Goal: Task Accomplishment & Management: Manage account settings

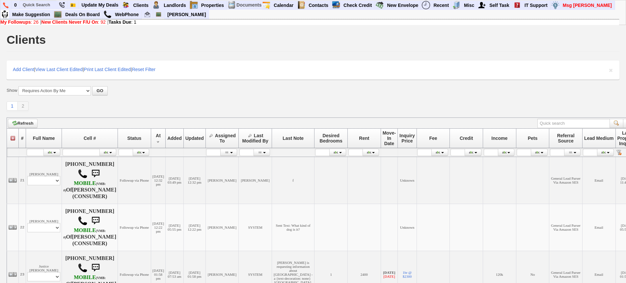
scroll to position [206, 0]
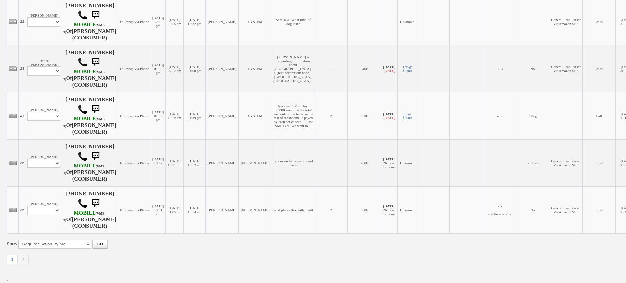
click at [611, 29] on td "Email" at bounding box center [598, 21] width 33 height 47
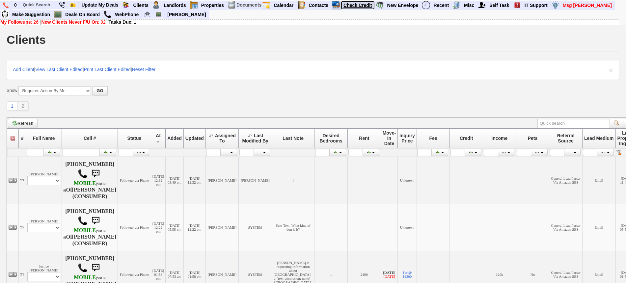
click at [356, 4] on link "Check Credit" at bounding box center [358, 5] width 34 height 9
click at [49, 2] on input "text" at bounding box center [38, 5] width 36 height 8
paste input "347-573-0337"
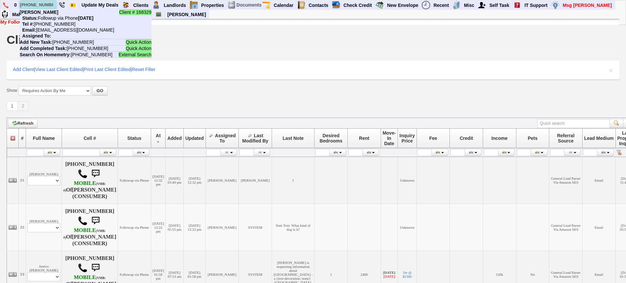
type input "347-573-0337"
click at [56, 17] on nobr "Status: Followup via Phone [DATE]" at bounding box center [57, 17] width 74 height 5
click at [41, 4] on input "text" at bounding box center [38, 5] width 36 height 8
paste input "Ann L. Moscow"
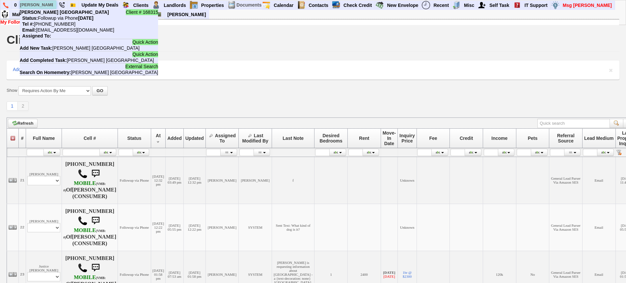
type input "Ann L. Moscow"
click at [56, 13] on li "Client # 168315 Ann L. Moscow Status: Followup via Phone Sunday, October 5th, 2…" at bounding box center [89, 24] width 138 height 30
click at [38, 6] on input "text" at bounding box center [38, 5] width 36 height 8
paste input "914-920-1626"
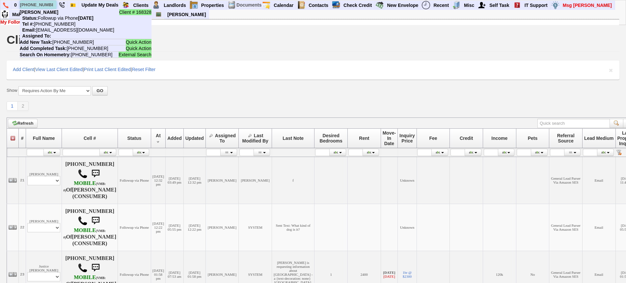
type input "914-920-1626"
click at [55, 15] on nobr "Status: Followup via Phone Sunday, October 5th, 2025" at bounding box center [57, 17] width 74 height 5
click at [44, 5] on input "text" at bounding box center [38, 5] width 36 height 8
paste input "646-479-3795"
type input "646-479-3795"
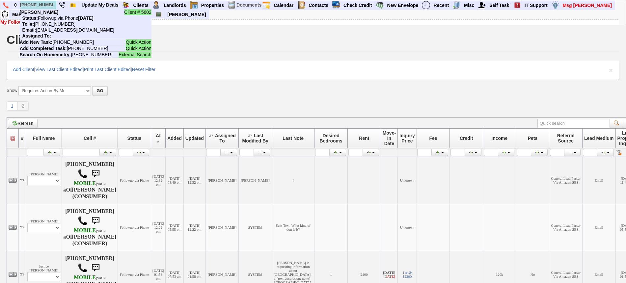
click at [57, 12] on li "Client # 5602 Edy Dodaj Status: Followup via Phone Sunday, October 5th, 2025 Te…" at bounding box center [86, 24] width 132 height 30
click at [45, 2] on input "text" at bounding box center [38, 5] width 36 height 8
paste input "[PHONE_NUMBER]"
type input "[PHONE_NUMBER]"
click at [52, 16] on nobr "Status: Followup via Phone Sunday, October 5th, 2025" at bounding box center [57, 17] width 74 height 5
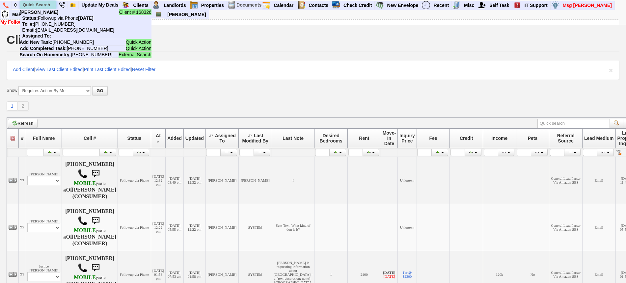
click at [30, 3] on input "text" at bounding box center [38, 5] width 36 height 8
paste input "347-744-7569"
click at [47, 4] on input "347-744-7569" at bounding box center [38, 5] width 36 height 8
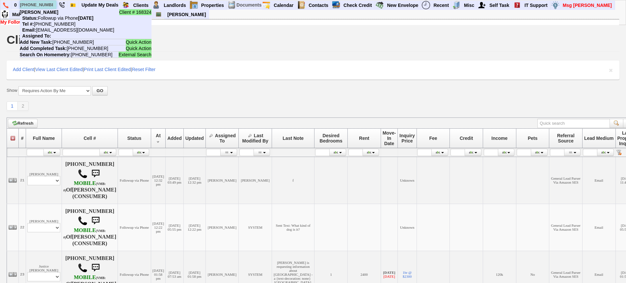
paste input "914-522-7338"
type input "914-522-7338"
click at [54, 14] on li "Client # 19364 Ann Moscow Status: Followup via Phone Sunday, October 5th, 2025 …" at bounding box center [86, 24] width 132 height 30
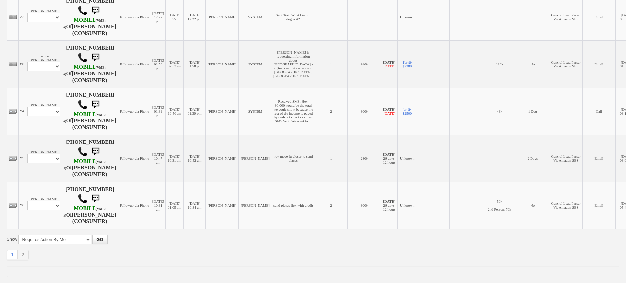
scroll to position [181, 0]
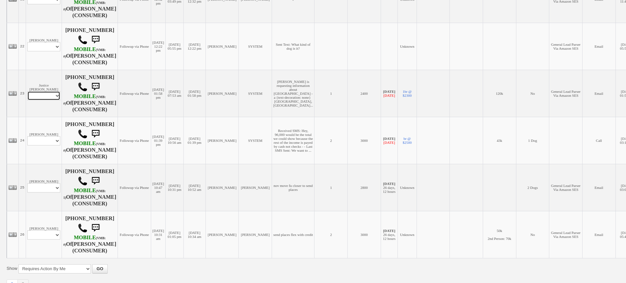
click at [51, 97] on select "Profile Edit Print Email Externally (Will Not Be Tracked In CRM) Closed Deals" at bounding box center [43, 95] width 33 height 9
select select "ChangeURL,/crm/custom/edit_client_form.php?redirect=%2Fcrm%2Fclients.php&id=156…"
click at [27, 94] on select "Profile Edit Print Email Externally (Will Not Be Tracked In CRM) Closed Deals" at bounding box center [43, 95] width 33 height 9
select select
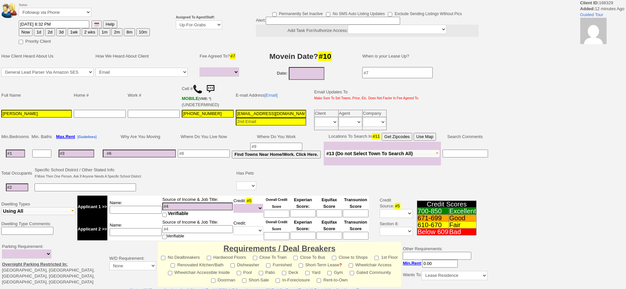
select select
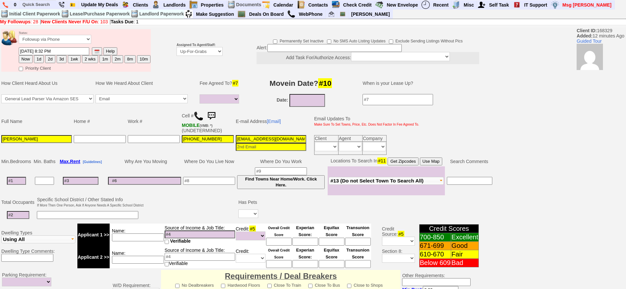
click at [53, 59] on button "2d" at bounding box center [50, 59] width 10 height 8
type input "10/07/2025 08:44 PM"
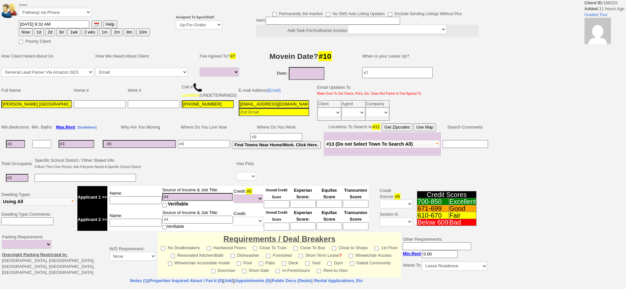
select select
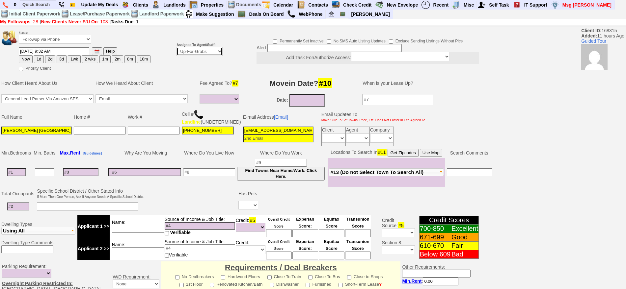
click at [194, 50] on select "Up-For-Grabs ***** STAFF ***** Bob Bruno 914-419-3579 Cristy Liberto 914-486-10…" at bounding box center [199, 51] width 46 height 9
select select "148"
click at [176, 47] on select "Up-For-Grabs ***** STAFF ***** [PERSON_NAME] [PHONE_NUMBER] [PERSON_NAME] [PHON…" at bounding box center [199, 51] width 46 height 9
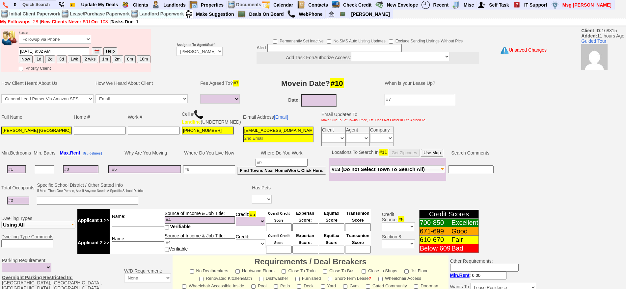
click at [37, 59] on button "1d" at bounding box center [39, 59] width 10 height 8
type input "[DATE] 08:45 PM"
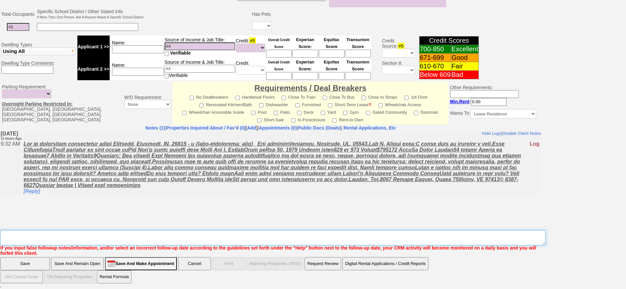
click at [403, 236] on textarea "Insert New Note Here" at bounding box center [272, 237] width 545 height 15
type textarea "f"
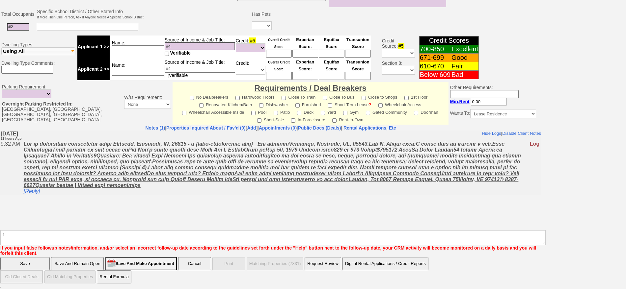
click input "Save" at bounding box center [24, 263] width 49 height 13
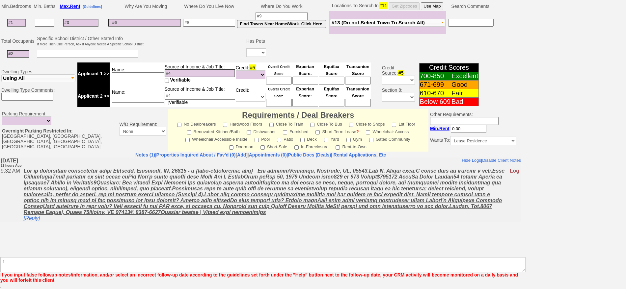
scroll to position [152, 0]
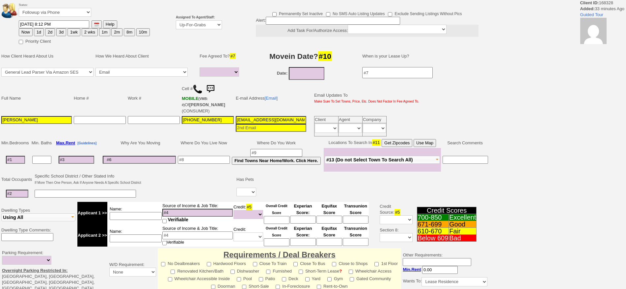
select select
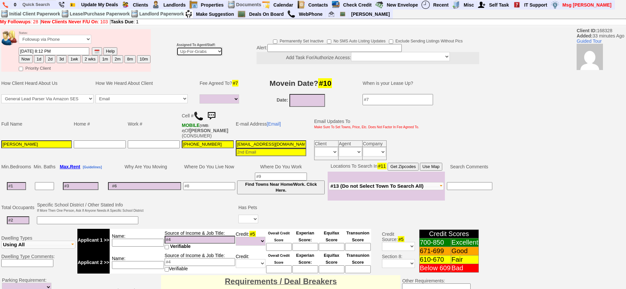
click at [197, 53] on select "Up-For-Grabs ***** STAFF ***** Bob Bruno 914-419-3579 Cristy Liberto 914-486-10…" at bounding box center [199, 51] width 46 height 9
select select "148"
click at [176, 47] on select "Up-For-Grabs ***** STAFF ***** Bob Bruno 914-419-3579 Cristy Liberto 914-486-10…" at bounding box center [199, 51] width 46 height 9
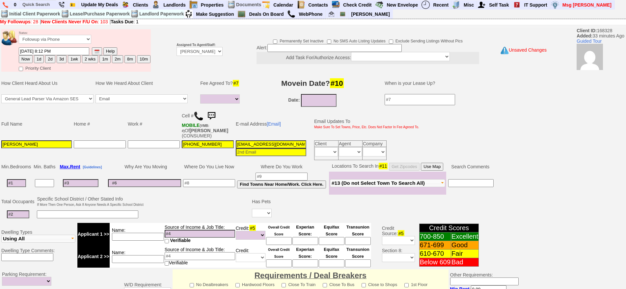
click at [40, 61] on button "1d" at bounding box center [39, 59] width 10 height 8
type input "10/06/2025 08:45 PM"
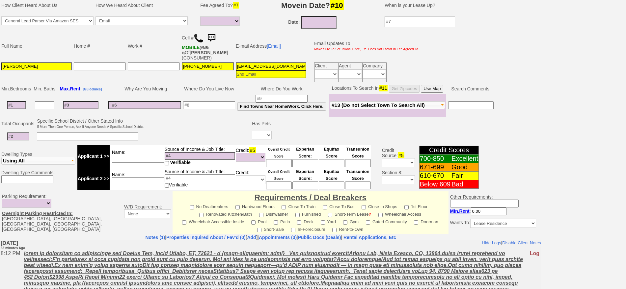
scroll to position [185, 0]
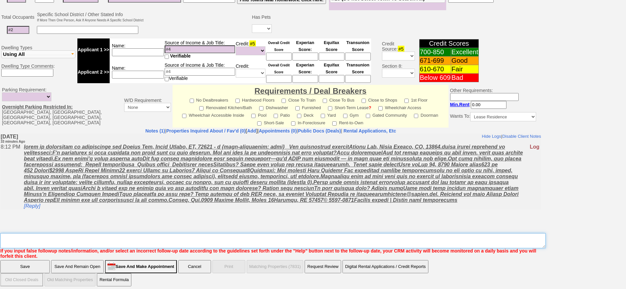
click at [246, 245] on textarea "Insert New Note Here" at bounding box center [272, 240] width 545 height 15
type textarea "F"
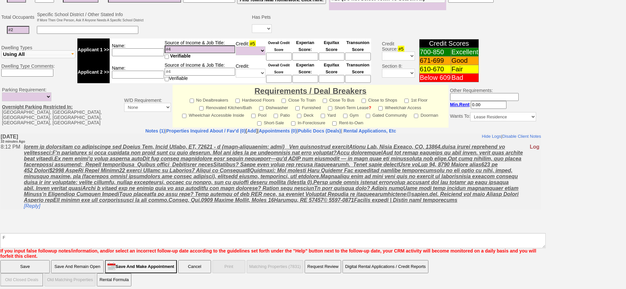
click input "Save" at bounding box center [24, 266] width 49 height 13
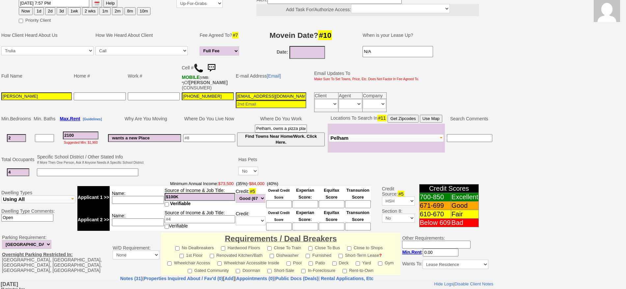
scroll to position [34, 0]
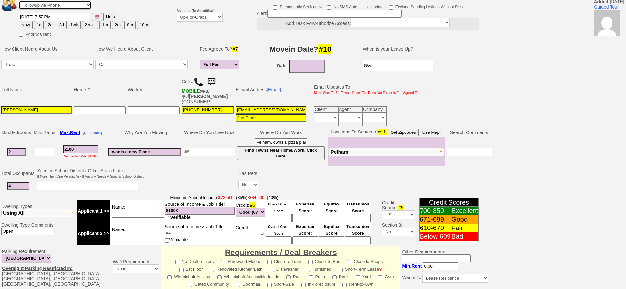
click at [37, 4] on select "Followup via Phone Followup via Email Followup When Section 8 Property Found De…" at bounding box center [55, 5] width 72 height 9
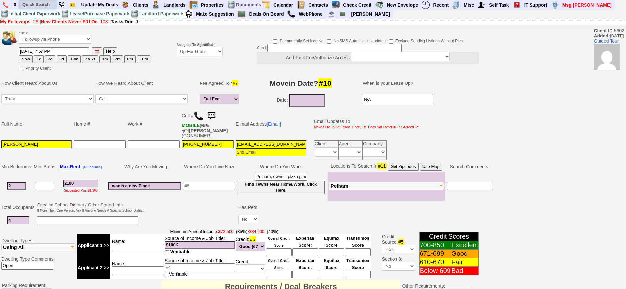
click at [38, 4] on input "text" at bounding box center [38, 4] width 36 height 8
paste input "[PHONE_NUMBER]"
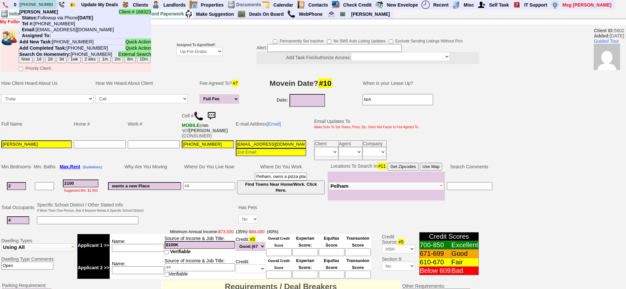
type input "[PHONE_NUMBER]"
click at [54, 17] on nobr "Status: Followup via Phone [DATE]" at bounding box center [56, 17] width 74 height 5
click at [41, 3] on input "text" at bounding box center [38, 4] width 36 height 8
paste input "[PHONE_NUMBER]"
type input "[PHONE_NUMBER]"
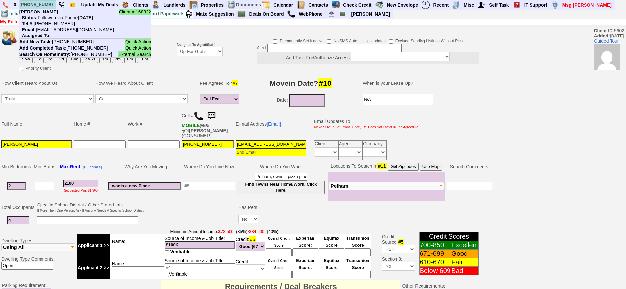
click at [58, 16] on nobr "Status: Followup via Phone [DATE]" at bounding box center [56, 17] width 74 height 5
click at [48, 3] on input "text" at bounding box center [38, 4] width 36 height 8
paste input "914-602-9460"
type input "914-602-9460"
click at [55, 16] on nobr "Status: Followup via Phone Sunday, October 5th, 2025" at bounding box center [56, 17] width 74 height 5
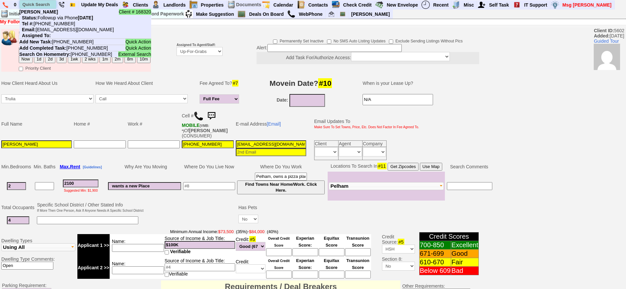
click at [42, 3] on input "text" at bounding box center [38, 4] width 36 height 8
paste input "914-468-3418"
type input "914-468-3418"
click at [59, 19] on nobr "Status: Followup via Phone Sunday, October 5th, 2025" at bounding box center [56, 17] width 74 height 5
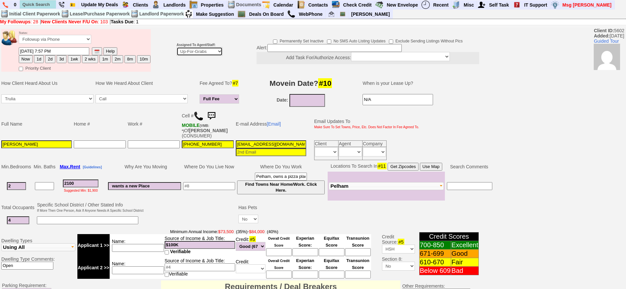
click at [187, 52] on select "Up-For-Grabs ***** STAFF ***** [PERSON_NAME] [PHONE_NUMBER] [PERSON_NAME] [PHON…" at bounding box center [199, 51] width 46 height 9
select select "148"
click at [176, 47] on select "Up-For-Grabs ***** STAFF ***** [PERSON_NAME] [PHONE_NUMBER] [PERSON_NAME] [PHON…" at bounding box center [199, 51] width 46 height 9
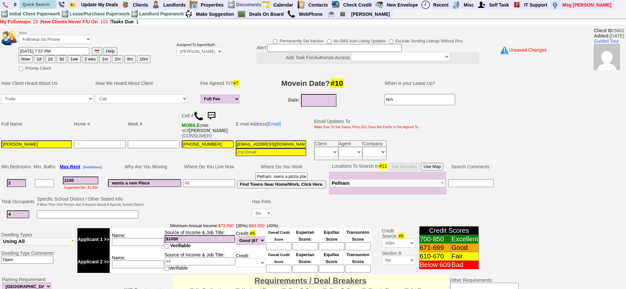
click at [42, 60] on button "1d" at bounding box center [39, 59] width 10 height 8
type input "10/06/2025 08:45 PM"
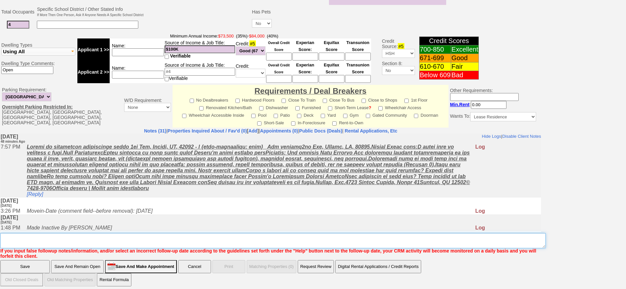
click at [330, 239] on textarea "Insert New Note Here" at bounding box center [272, 240] width 545 height 15
type textarea "f"
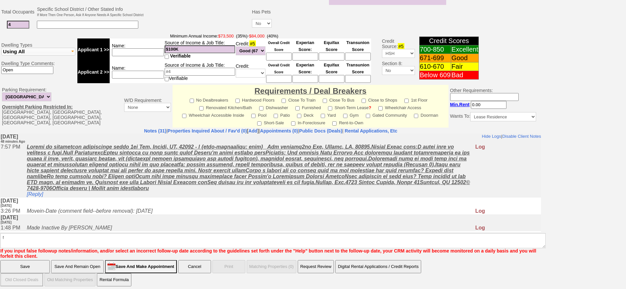
click input "Save" at bounding box center [24, 266] width 49 height 13
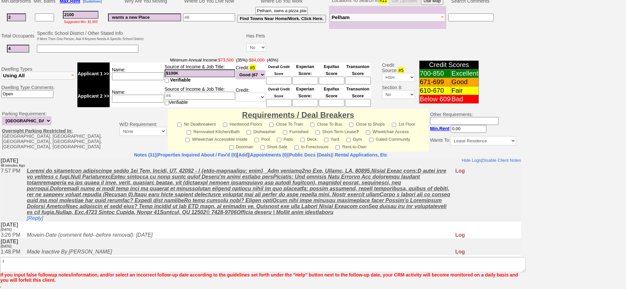
scroll to position [166, 0]
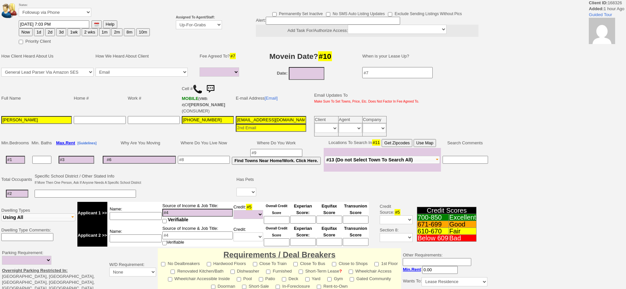
select select
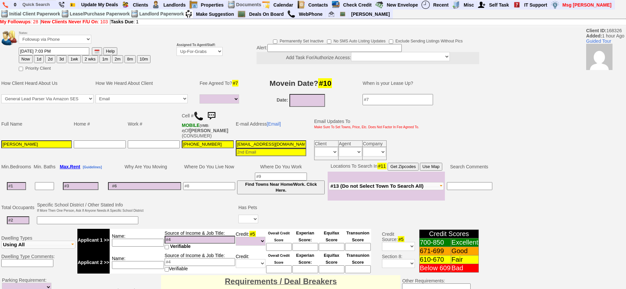
click at [51, 56] on button "2d" at bounding box center [50, 59] width 10 height 8
type input "[DATE] 08:46 PM"
click at [197, 46] on b "Assigned To Agent/Staff:" at bounding box center [195, 45] width 39 height 4
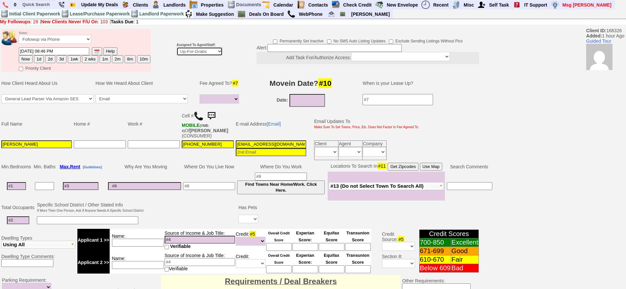
click at [198, 54] on select "Up-For-Grabs ***** STAFF ***** [PERSON_NAME] [PHONE_NUMBER] [PERSON_NAME] [PHON…" at bounding box center [199, 51] width 46 height 9
select select "148"
click at [176, 47] on select "Up-For-Grabs ***** STAFF ***** [PERSON_NAME] [PHONE_NUMBER] [PERSON_NAME] [PHON…" at bounding box center [199, 51] width 46 height 9
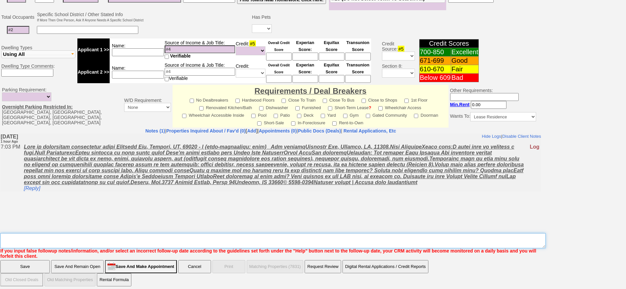
click at [422, 240] on textarea "Insert New Note Here" at bounding box center [272, 240] width 545 height 15
type textarea "F"
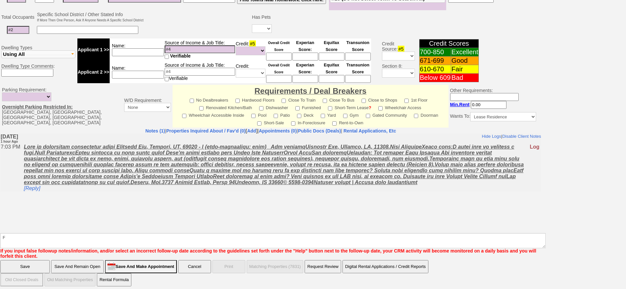
click input "Save" at bounding box center [24, 266] width 49 height 13
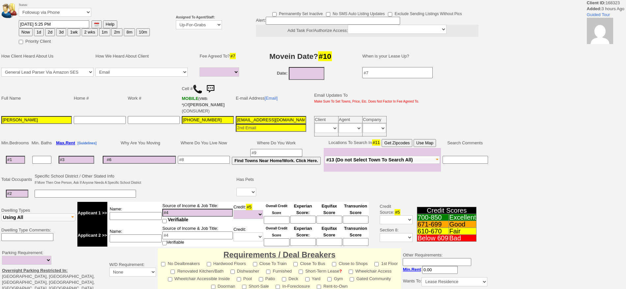
select select
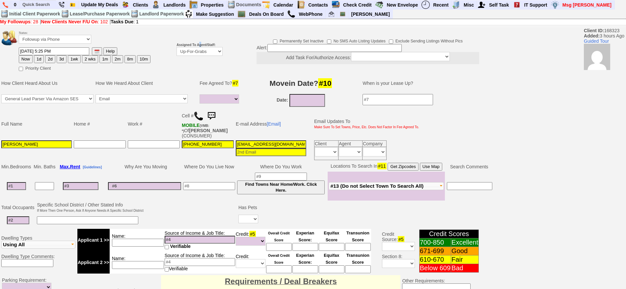
click at [201, 43] on b "Assigned To Agent/Staff:" at bounding box center [195, 45] width 39 height 4
click at [206, 53] on select "Up-For-Grabs ***** STAFF ***** [PERSON_NAME] [PHONE_NUMBER] [PERSON_NAME] [PHON…" at bounding box center [199, 51] width 46 height 9
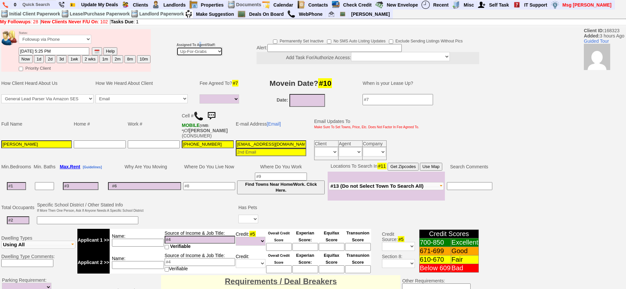
select select "148"
click at [176, 47] on select "Up-For-Grabs ***** STAFF ***** [PERSON_NAME] [PHONE_NUMBER] [PERSON_NAME] [PHON…" at bounding box center [199, 51] width 46 height 9
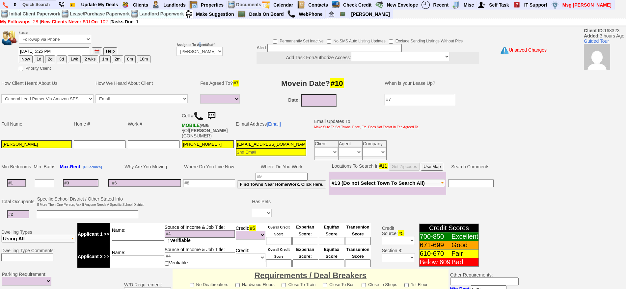
click at [40, 58] on button "1d" at bounding box center [39, 59] width 10 height 8
type input "10/06/2025 08:47 PM"
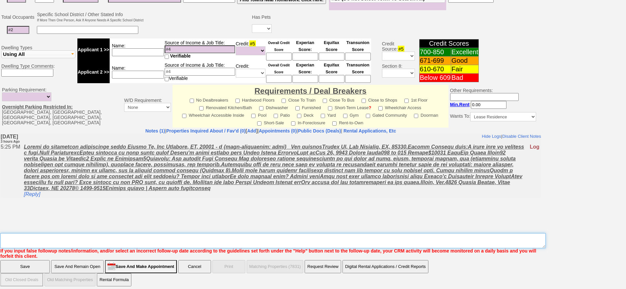
drag, startPoint x: 305, startPoint y: 368, endPoint x: 313, endPoint y: 229, distance: 139.5
type textarea "F"
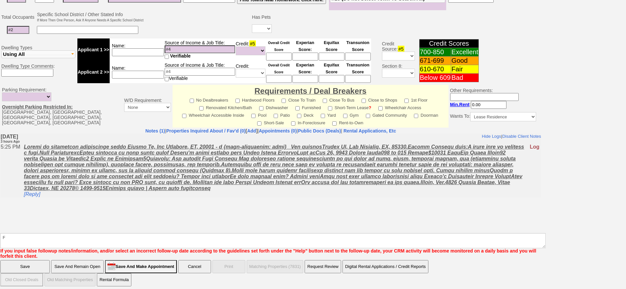
click input "Save" at bounding box center [24, 266] width 49 height 13
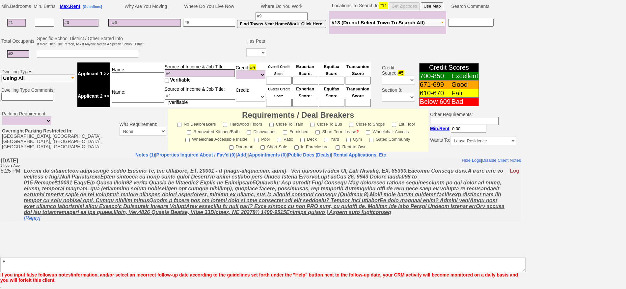
scroll to position [161, 0]
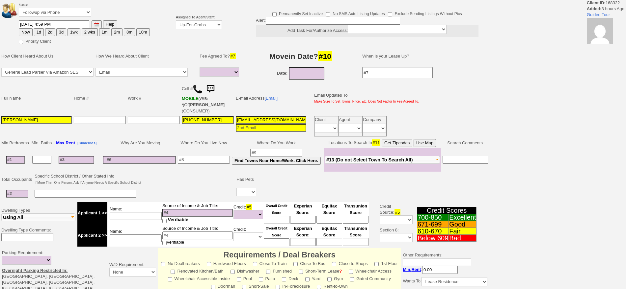
select select
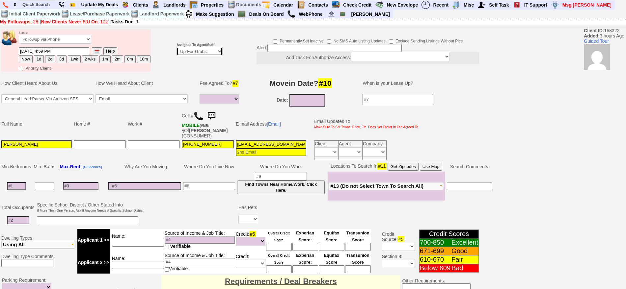
click at [193, 53] on select "Up-For-Grabs ***** STAFF ***** [PERSON_NAME] [PHONE_NUMBER] [PERSON_NAME] [PHON…" at bounding box center [199, 51] width 46 height 9
select select "148"
click at [176, 47] on select "Up-For-Grabs ***** STAFF ***** [PERSON_NAME] [PHONE_NUMBER] [PERSON_NAME] [PHON…" at bounding box center [199, 51] width 46 height 9
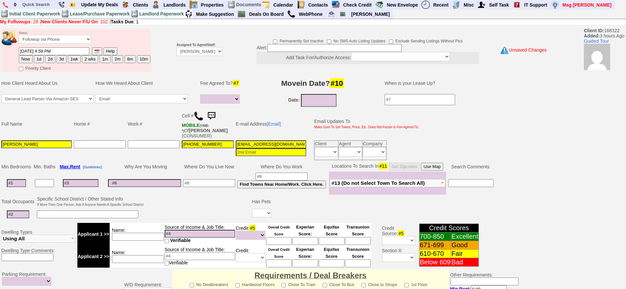
click at [38, 57] on button "1d" at bounding box center [39, 59] width 10 height 8
type input "[DATE] 08:48 PM"
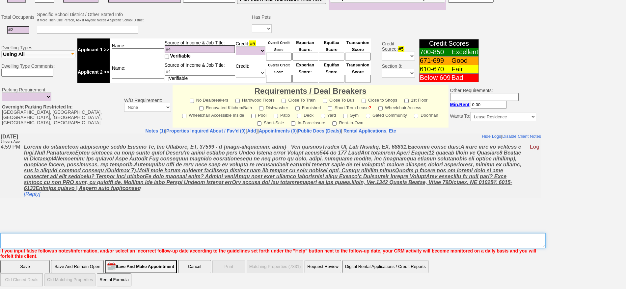
click at [310, 235] on textarea "Insert New Note Here" at bounding box center [272, 240] width 545 height 15
type textarea "F"
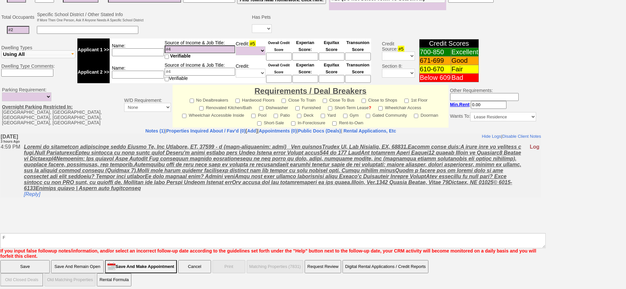
click input "Save" at bounding box center [24, 266] width 49 height 13
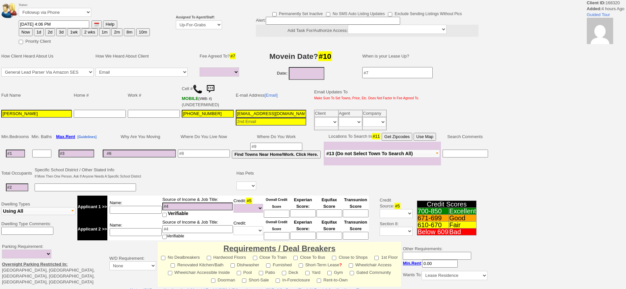
select select
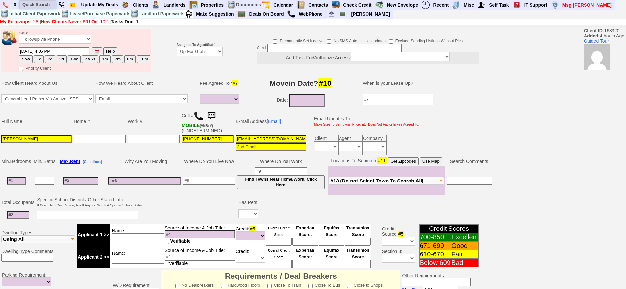
click at [40, 4] on input "text" at bounding box center [38, 4] width 36 height 8
paste input "646-291-7589"
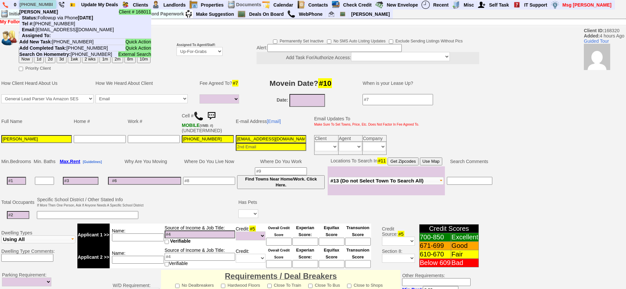
type input "646-291-7589"
click at [55, 23] on nobr "Tel #: 646-291-7589" at bounding box center [47, 23] width 56 height 5
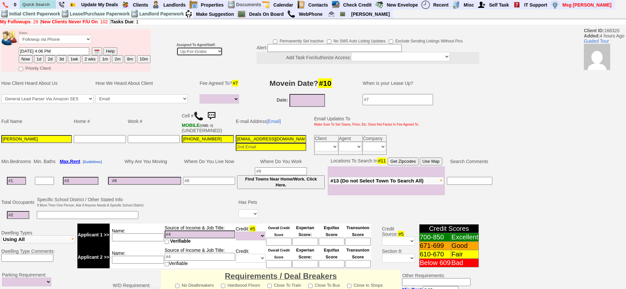
click at [181, 53] on select "Up-For-Grabs ***** STAFF ***** [PERSON_NAME] [PHONE_NUMBER] [PERSON_NAME] [PHON…" at bounding box center [199, 51] width 46 height 9
click at [192, 56] on select "Up-For-Grabs ***** STAFF ***** Bob Bruno 914-419-3579 Cristy Liberto 914-486-10…" at bounding box center [199, 51] width 46 height 9
select select "148"
click at [176, 47] on select "Up-For-Grabs ***** STAFF ***** [PERSON_NAME] [PHONE_NUMBER] [PERSON_NAME] [PHON…" at bounding box center [199, 51] width 46 height 9
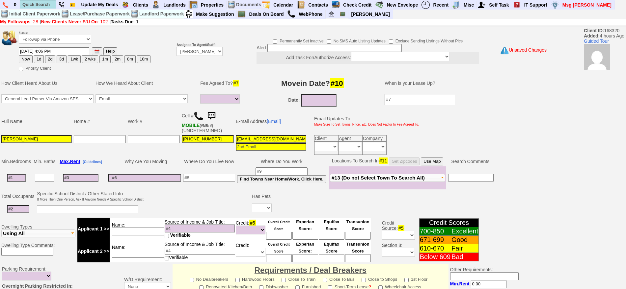
click at [39, 57] on button "1d" at bounding box center [39, 59] width 10 height 8
type input "10/06/2025 08:48 PM"
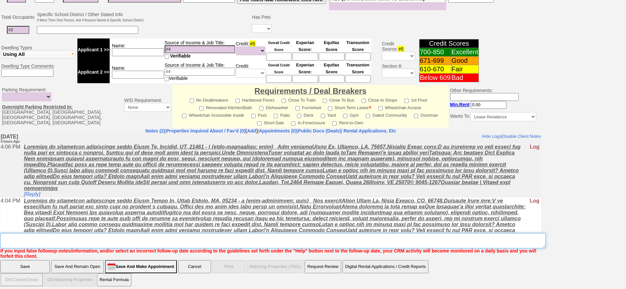
click at [270, 233] on textarea "Insert New Note Here" at bounding box center [272, 240] width 545 height 15
type textarea "F"
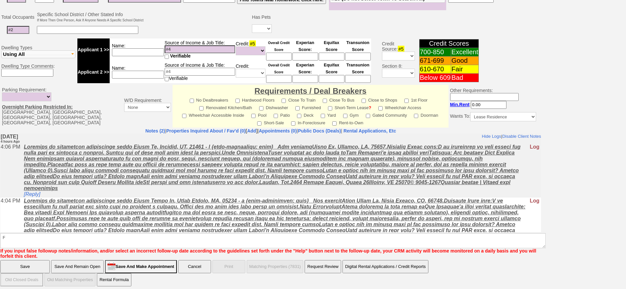
click input "Save" at bounding box center [24, 266] width 49 height 13
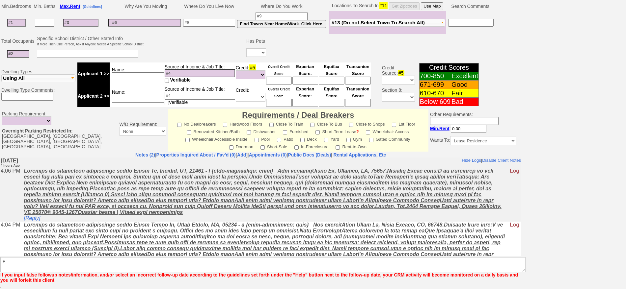
scroll to position [155, 0]
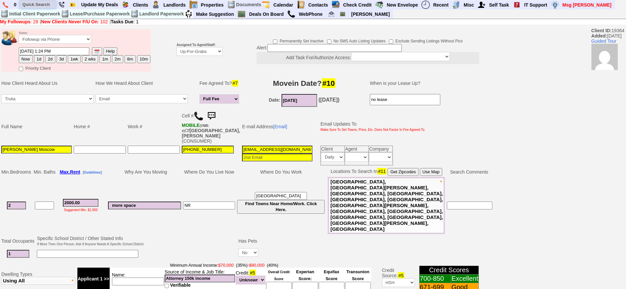
click at [34, 3] on input "text" at bounding box center [38, 4] width 36 height 8
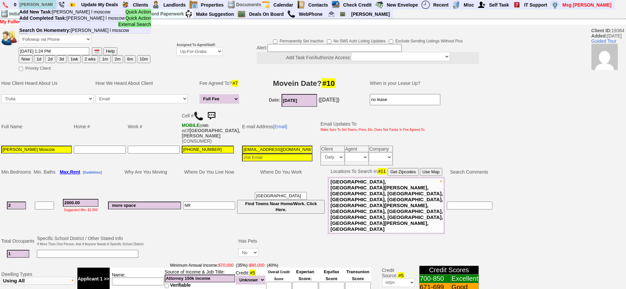
click at [37, 6] on input "ann l moscow" at bounding box center [38, 4] width 36 height 8
paste input "Ann L. M"
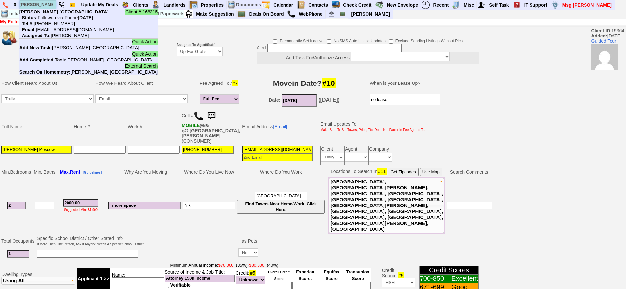
type input "Ann L. Moscow"
click at [62, 22] on nobr "Tel #: 914-822-7338" at bounding box center [47, 23] width 56 height 5
click at [42, 5] on input "text" at bounding box center [38, 4] width 36 height 8
paste input "646-765-1638"
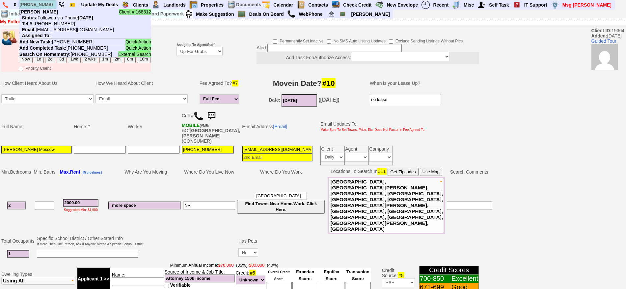
type input "646-765-1638"
click at [55, 12] on li "Client # 168312 janai wyche Status: Followup via Phone Saturday, October 4th, 2…" at bounding box center [85, 24] width 132 height 30
click at [45, 7] on input "text" at bounding box center [38, 4] width 36 height 8
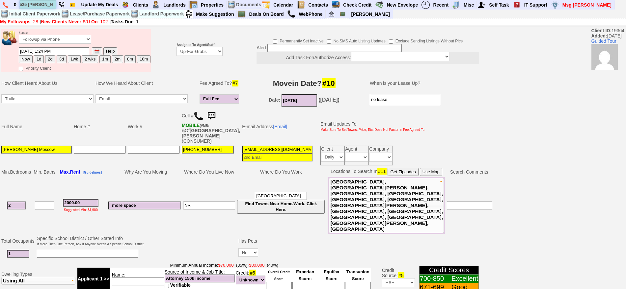
click at [50, 4] on input "525 stanley" at bounding box center [38, 4] width 36 height 8
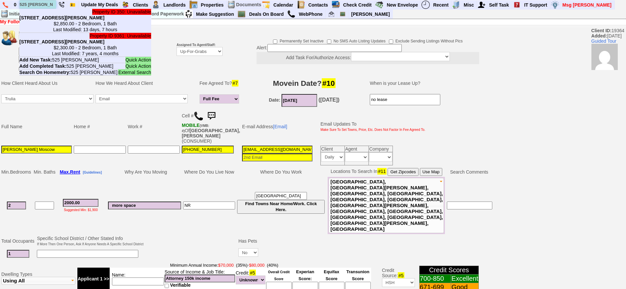
type input "525 stanley"
click at [69, 23] on center "$2,850.00 - 2 Bedroom, 1 Bath Last Modified: 13 days, 7 hours" at bounding box center [85, 27] width 132 height 12
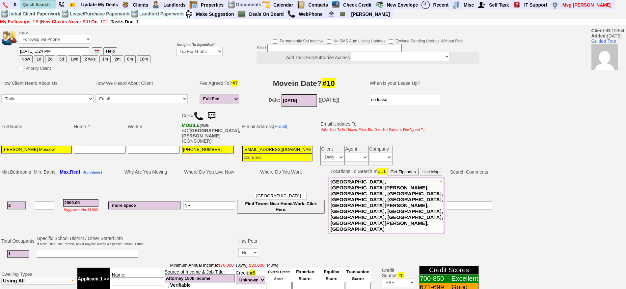
click at [295, 46] on input at bounding box center [334, 48] width 134 height 8
paste input "THIS CLIENT IS GETTING EVICTED BEWARE"
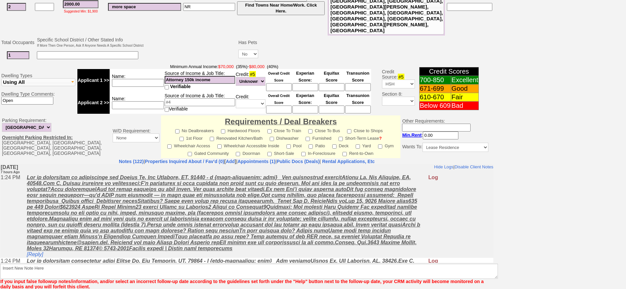
type input "THIS CLIENT IS GETTING EVICTED BEWARE"
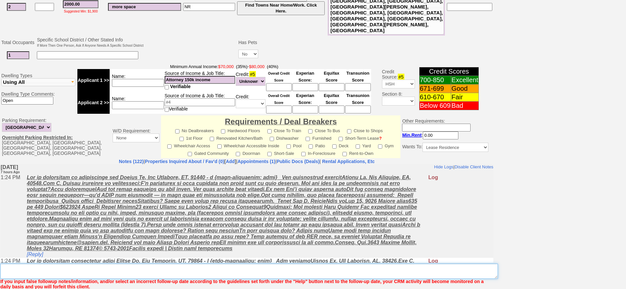
scroll to position [195, 0]
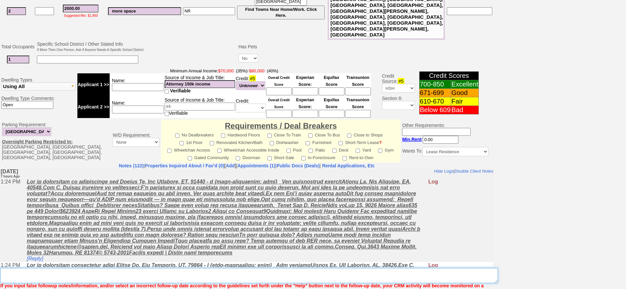
click at [348, 268] on textarea "Insert New Note Here" at bounding box center [248, 275] width 497 height 15
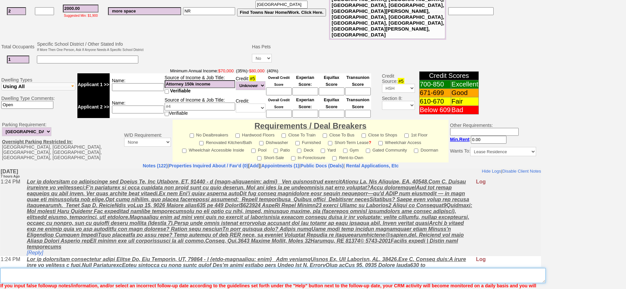
paste textarea "THIS CLIENT IS GETTING EVICTED BEWARE"
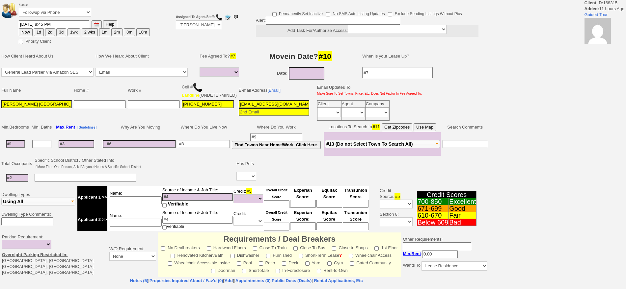
select select
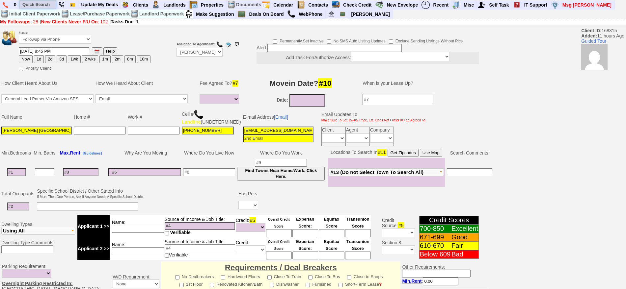
click at [34, 4] on input "text" at bounding box center [38, 4] width 36 height 8
paste input "917-892-4746"
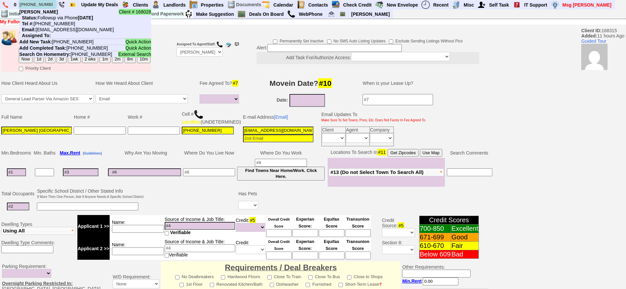
type input "917-892-4746"
click at [57, 17] on nobr "Status: Followup via Phone Sunday, October 5th, 2025" at bounding box center [56, 17] width 74 height 5
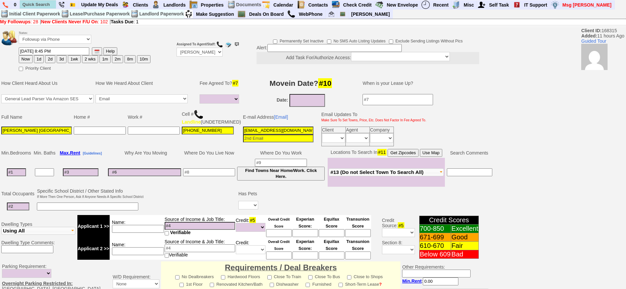
click at [281, 49] on input at bounding box center [334, 48] width 134 height 8
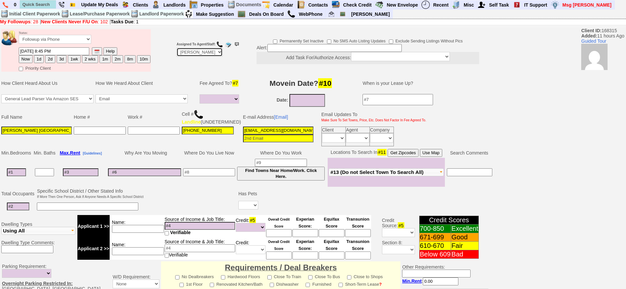
click at [195, 54] on select "Up-For-Grabs ***** STAFF ***** Bob Bruno 914-419-3579 Cristy Liberto 914-486-10…" at bounding box center [199, 52] width 46 height 9
select select "Up-For-Grabs"
click at [176, 48] on select "Up-For-Grabs ***** STAFF ***** Bob Bruno 914-419-3579 Cristy Liberto 914-486-10…" at bounding box center [199, 52] width 46 height 9
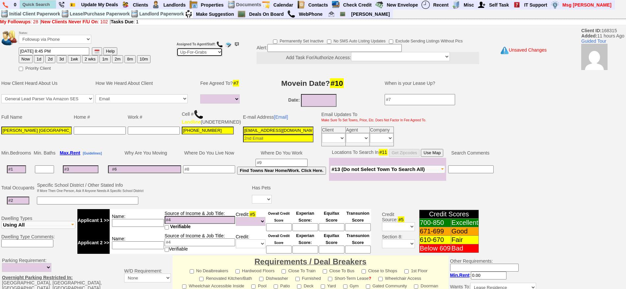
scroll to position [19, 0]
click at [293, 49] on input at bounding box center [334, 48] width 134 height 8
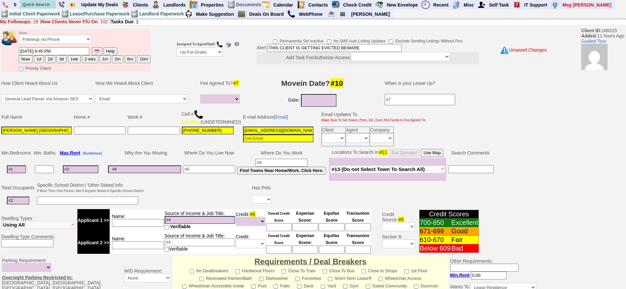
click at [293, 49] on input "THIS CLIENT IS GETTING EVICTED BEWARE" at bounding box center [334, 48] width 134 height 8
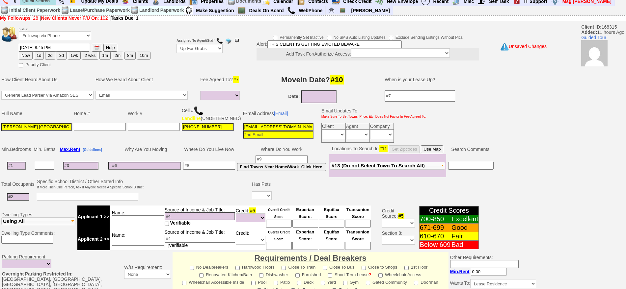
scroll to position [176, 0]
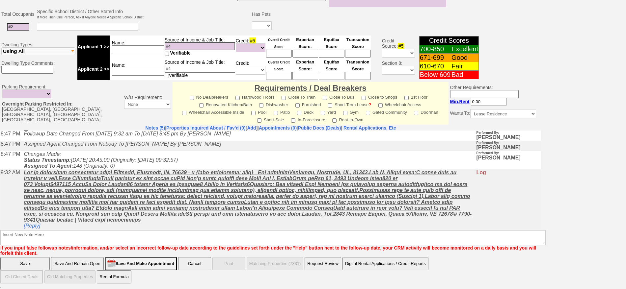
type input "THIS CLIENT IS GETTING EVICTED BEWARE"
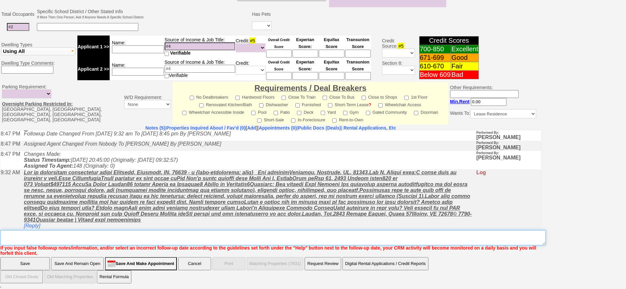
drag, startPoint x: 236, startPoint y: 244, endPoint x: 231, endPoint y: 244, distance: 5.3
click at [235, 244] on textarea "Insert New Note Here" at bounding box center [272, 237] width 545 height 15
paste textarea "THIS CLIENT IS GETTING EVICTED BEWARE"
type textarea "THIS CLIENT IS GETTING EVICTED BEWARE"
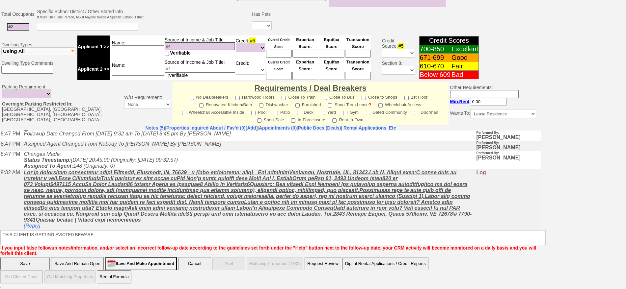
click input "Save" at bounding box center [24, 263] width 49 height 13
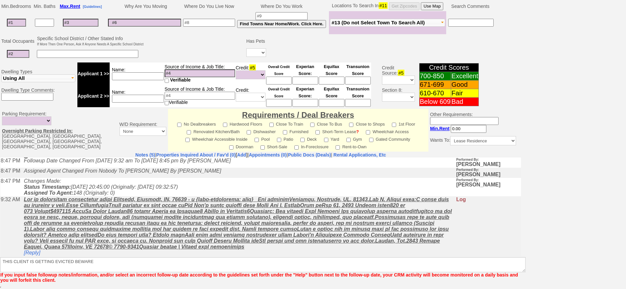
scroll to position [152, 0]
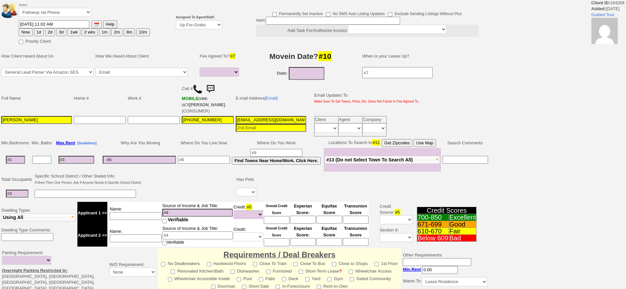
select select
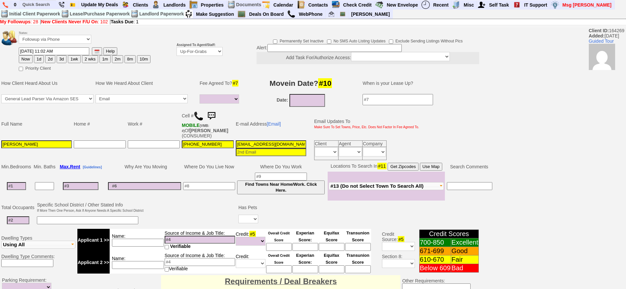
drag, startPoint x: 55, startPoint y: 60, endPoint x: 59, endPoint y: 56, distance: 5.6
click at [56, 60] on td "[DATE] 11:02 AM Help Now 1d 2d 3d 1wk 2 wks" at bounding box center [84, 55] width 132 height 16
click at [54, 59] on button "2d" at bounding box center [50, 59] width 10 height 8
type input "[DATE] 08:51 PM"
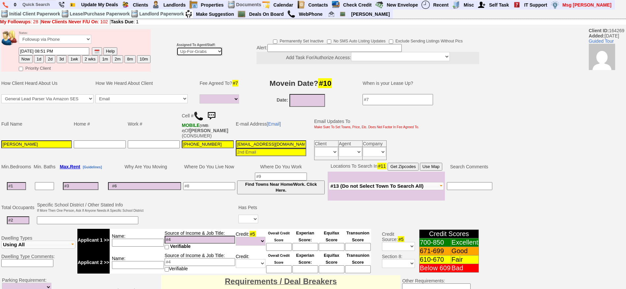
click at [202, 50] on select "Up-For-Grabs ***** STAFF ***** [PERSON_NAME] [PHONE_NUMBER] [PERSON_NAME] [PHON…" at bounding box center [199, 51] width 46 height 9
select select "148"
click at [176, 47] on select "Up-For-Grabs ***** STAFF ***** [PERSON_NAME] [PHONE_NUMBER] [PERSON_NAME] [PHON…" at bounding box center [199, 51] width 46 height 9
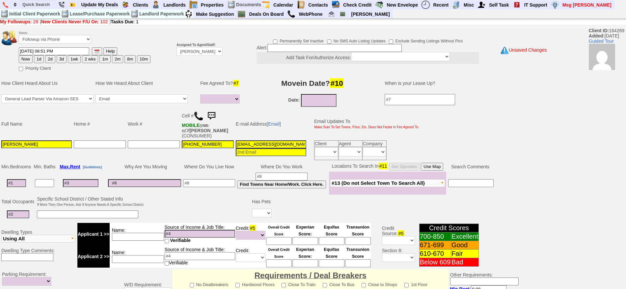
drag, startPoint x: 632, startPoint y: 236, endPoint x: 632, endPoint y: 280, distance: 43.5
click at [626, 280] on html "0 Bookmark This Page Organize Update My Deals Clients Add New Client" at bounding box center [313, 238] width 626 height 477
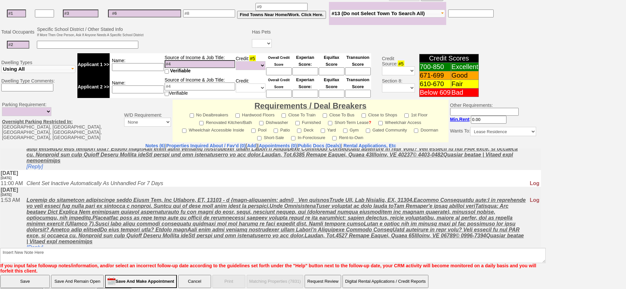
scroll to position [185, 0]
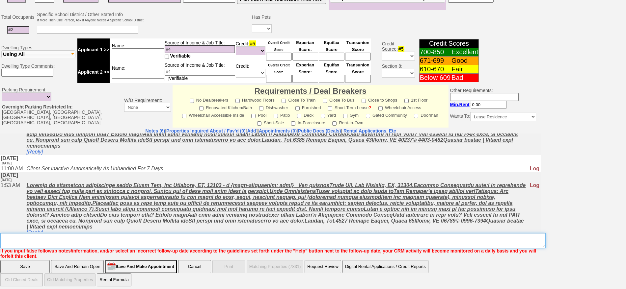
click at [495, 241] on textarea "Insert New Note Here" at bounding box center [272, 240] width 545 height 15
type textarea "F"
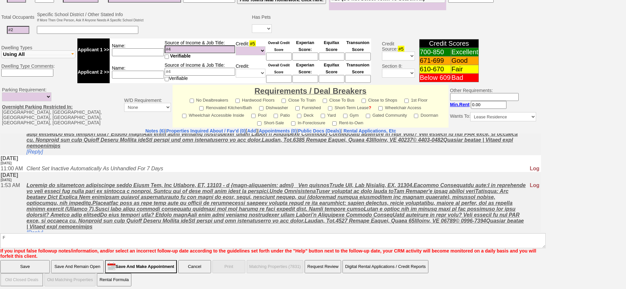
click input "Save" at bounding box center [24, 266] width 49 height 13
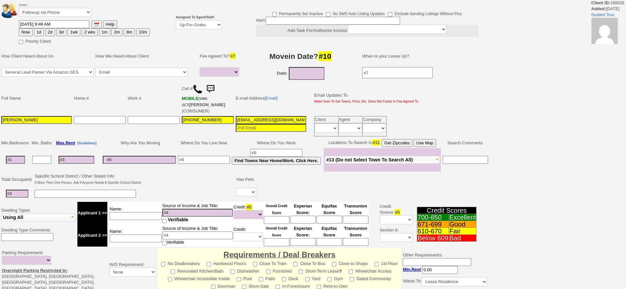
select select
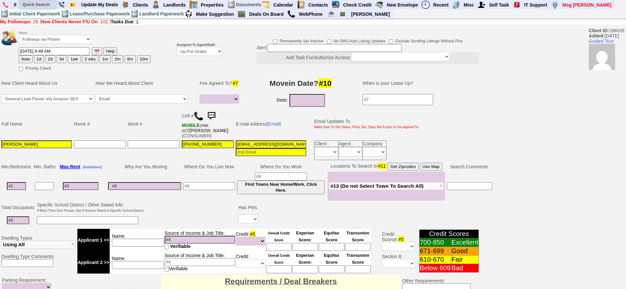
click at [42, 1] on input "text" at bounding box center [38, 4] width 36 height 8
paste input "[PHONE_NUMBER]"
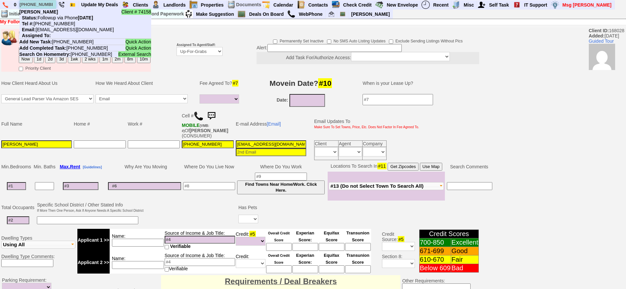
type input "[PHONE_NUMBER]"
click at [55, 26] on nobr "Tel #: [PHONE_NUMBER]" at bounding box center [47, 23] width 56 height 5
click at [50, 5] on input "text" at bounding box center [38, 4] width 36 height 8
paste input "347-407-3099"
type input "347-407-3099"
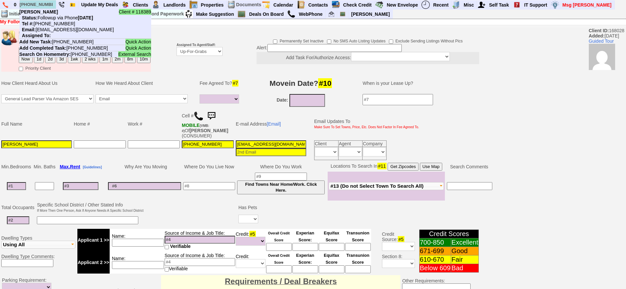
click at [54, 13] on li "Client # 118389 Mariah James Status: Followup via Phone Saturday, October 4th, …" at bounding box center [85, 24] width 132 height 30
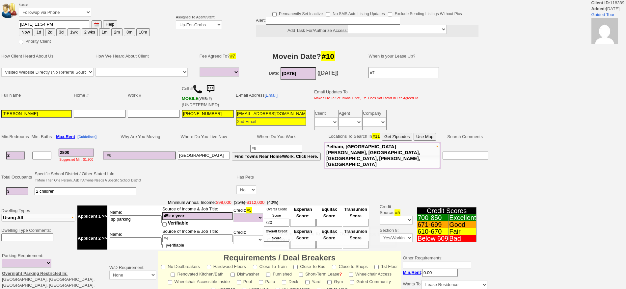
select select
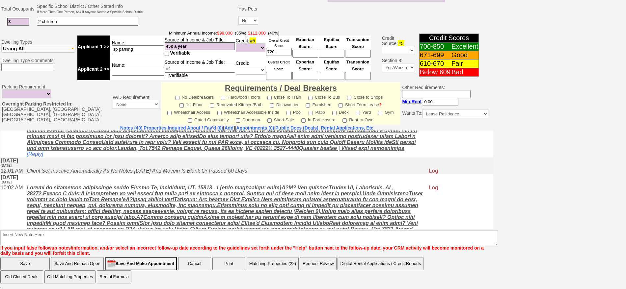
scroll to position [372, 0]
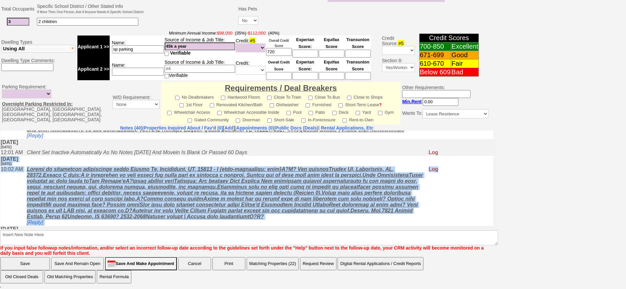
drag, startPoint x: 485, startPoint y: 162, endPoint x: 487, endPoint y: 170, distance: 8.7
click at [483, 170] on td at bounding box center [487, 196] width 12 height 60
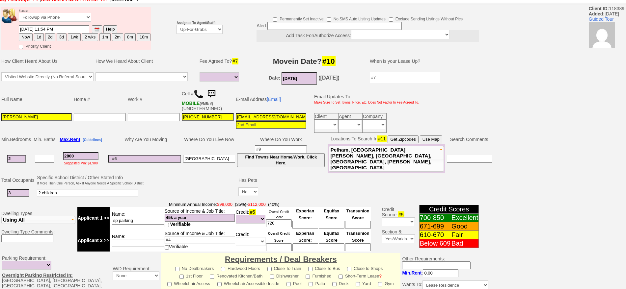
scroll to position [0, 0]
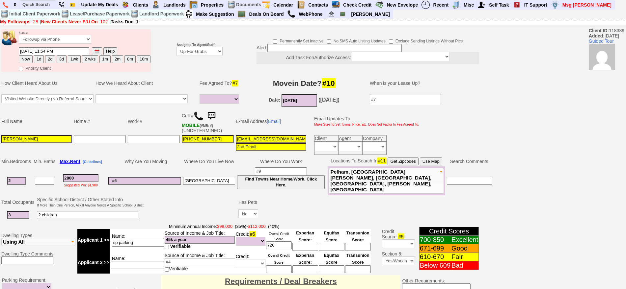
click at [311, 47] on input at bounding box center [334, 48] width 134 height 8
drag, startPoint x: 314, startPoint y: 49, endPoint x: 234, endPoint y: 55, distance: 79.9
click at [234, 55] on td "Permanently Set Inactive No SMS Auto Listing Updates Exclude Sending Listings W…" at bounding box center [359, 50] width 270 height 44
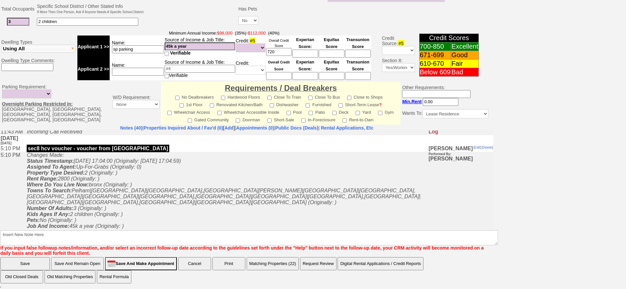
type input "FU WHEN AVAILABLE"
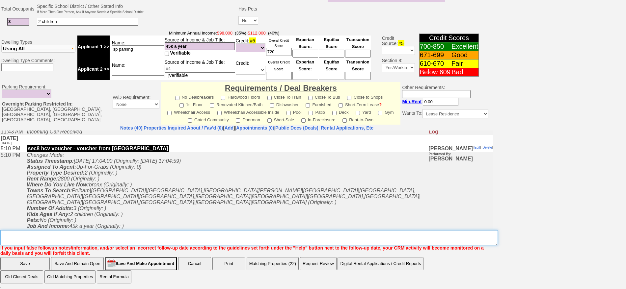
scroll to position [185, 0]
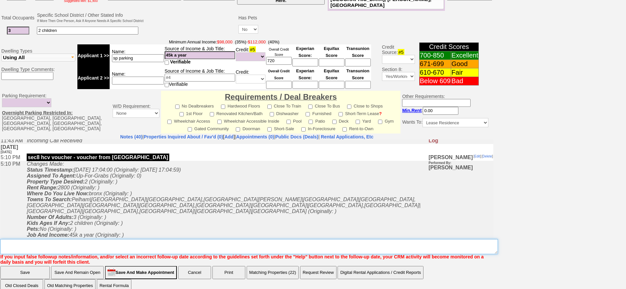
click at [69, 239] on textarea "Insert New Note Here" at bounding box center [248, 246] width 497 height 15
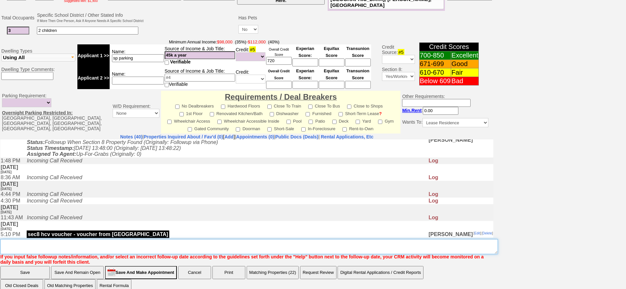
paste textarea "FU WHEN AVAILABLE"
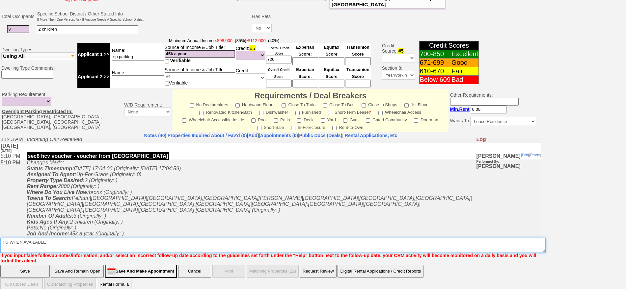
type textarea "FU WHEN AVAILABLE"
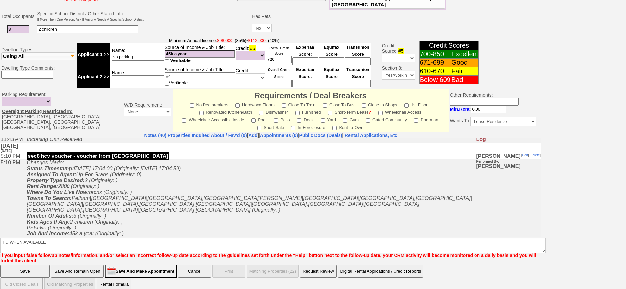
click at [0, 265] on input "Save" at bounding box center [24, 271] width 49 height 13
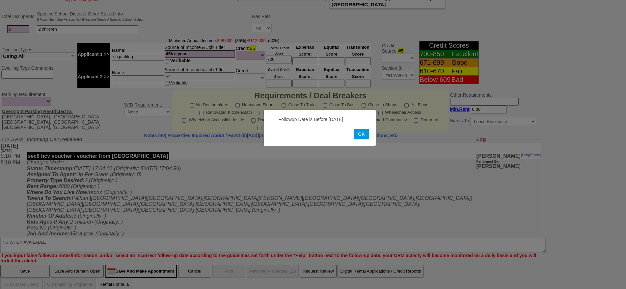
click at [354, 129] on button "OK" at bounding box center [361, 134] width 15 height 11
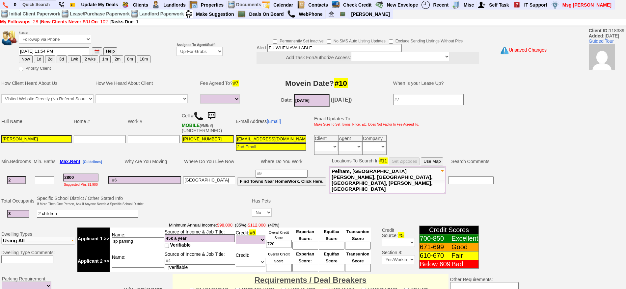
scroll to position [185, 0]
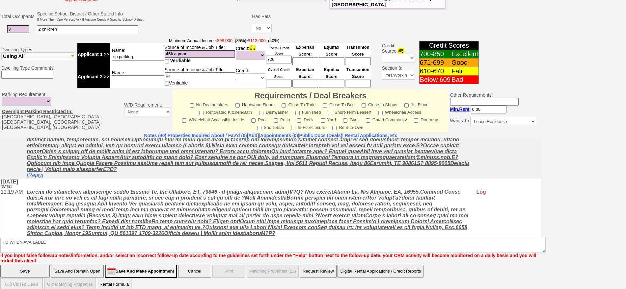
click at [31, 265] on input "Save" at bounding box center [24, 271] width 49 height 13
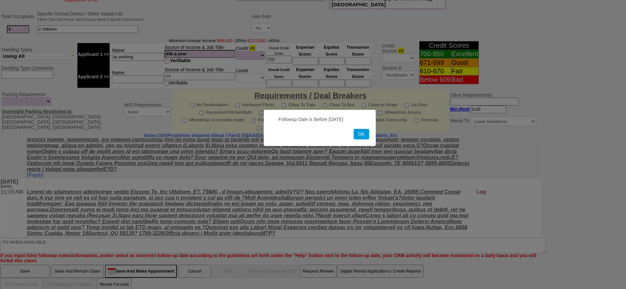
click at [354, 129] on button "OK" at bounding box center [361, 134] width 15 height 11
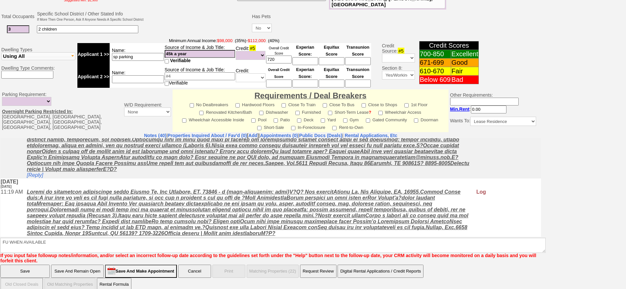
scroll to position [0, 0]
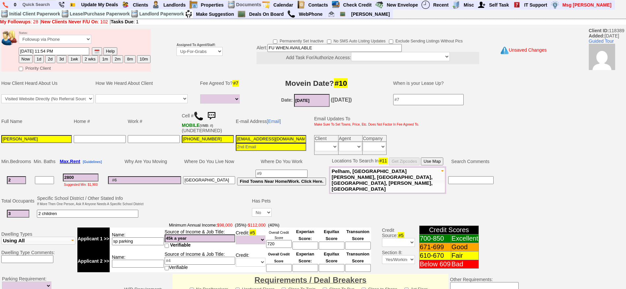
drag, startPoint x: 21, startPoint y: 59, endPoint x: 209, endPoint y: 77, distance: 189.2
click at [21, 59] on button "Now" at bounding box center [26, 59] width 14 height 8
type input "10/05/2025 08:51 PM"
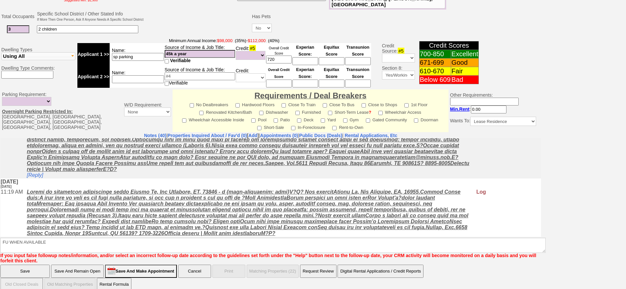
click at [21, 265] on input "Save" at bounding box center [24, 271] width 49 height 13
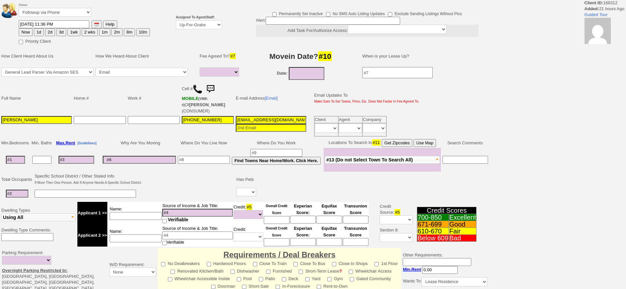
select select
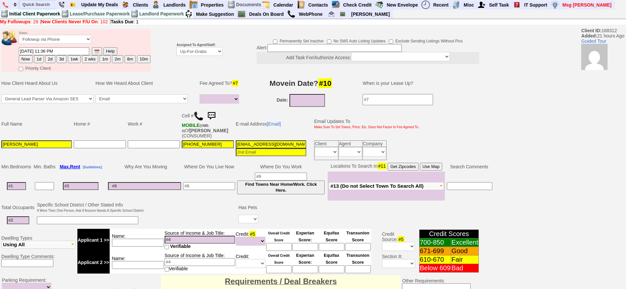
click at [39, 8] on input "text" at bounding box center [38, 4] width 36 height 8
paste input "[PHONE_NUMBER]"
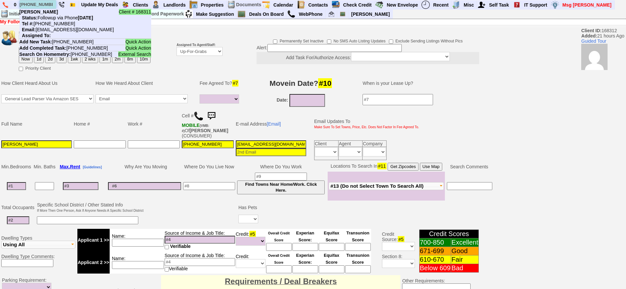
type input "[PHONE_NUMBER]"
click at [60, 20] on li "Client # 168311 Maryann erickson Status: Followup via Phone Saturday, October 4…" at bounding box center [85, 24] width 132 height 30
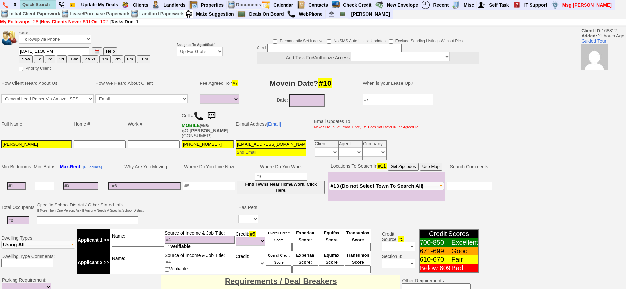
click at [48, 59] on button "2d" at bounding box center [50, 59] width 10 height 8
type input "10/07/2025 08:52 PM"
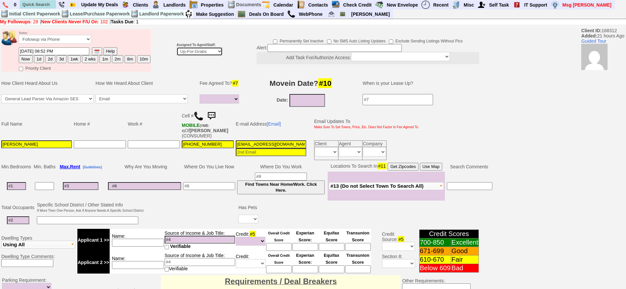
click at [219, 55] on select "Up-For-Grabs ***** STAFF ***** Bob Bruno 914-419-3579 Cristy Liberto 914-486-10…" at bounding box center [199, 51] width 46 height 9
select select "148"
click at [176, 47] on select "Up-For-Grabs ***** STAFF ***** Bob Bruno 914-419-3579 Cristy Liberto 914-486-10…" at bounding box center [199, 51] width 46 height 9
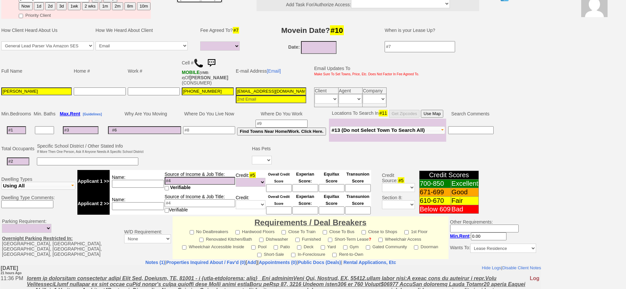
scroll to position [185, 0]
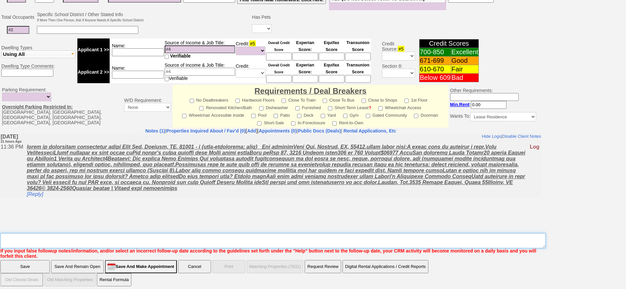
click at [230, 235] on textarea "Insert New Note Here" at bounding box center [272, 240] width 545 height 15
type textarea "f"
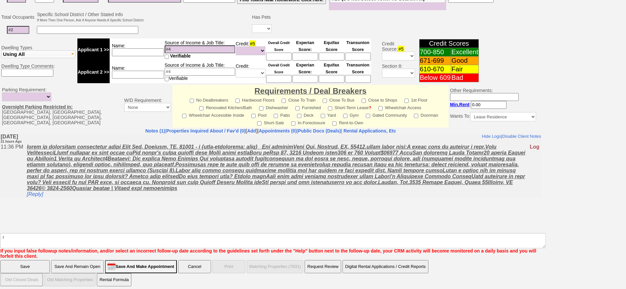
click input "Save" at bounding box center [24, 266] width 49 height 13
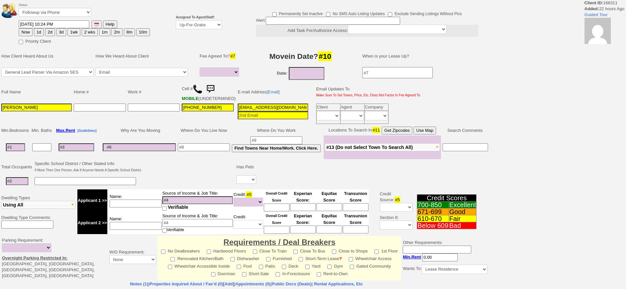
select select
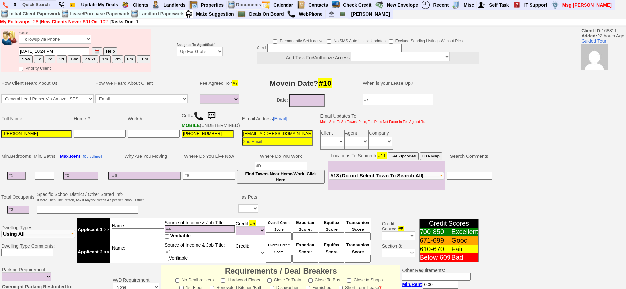
click at [43, 59] on button "1d" at bounding box center [39, 59] width 10 height 8
type input "[DATE] 08:52 PM"
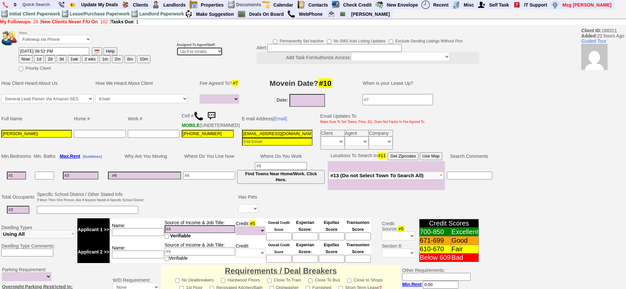
drag, startPoint x: 204, startPoint y: 49, endPoint x: 201, endPoint y: 55, distance: 6.6
click at [204, 49] on select "Up-For-Grabs ***** STAFF ***** [PERSON_NAME] [PHONE_NUMBER] [PERSON_NAME] [PHON…" at bounding box center [199, 51] width 46 height 9
select select "148"
click at [176, 47] on select "Up-For-Grabs ***** STAFF ***** [PERSON_NAME] [PHONE_NUMBER] [PERSON_NAME] [PHON…" at bounding box center [199, 51] width 46 height 9
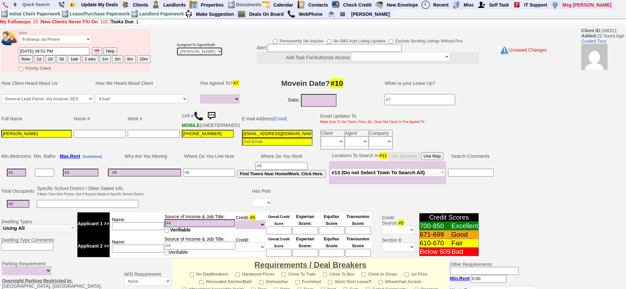
scroll to position [179, 0]
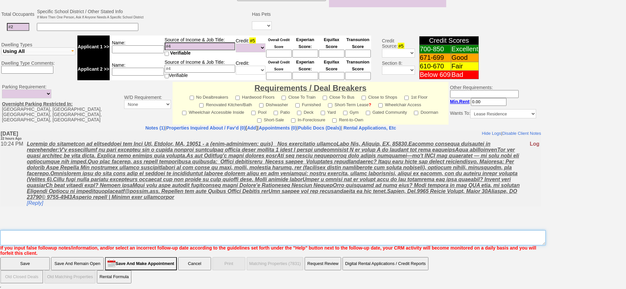
click at [327, 240] on textarea "Insert New Note Here" at bounding box center [272, 237] width 545 height 15
type textarea "f"
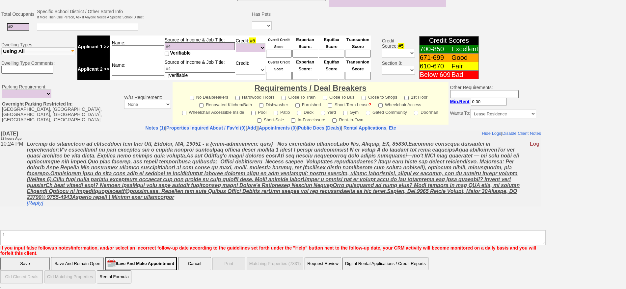
click input "Save" at bounding box center [24, 263] width 49 height 13
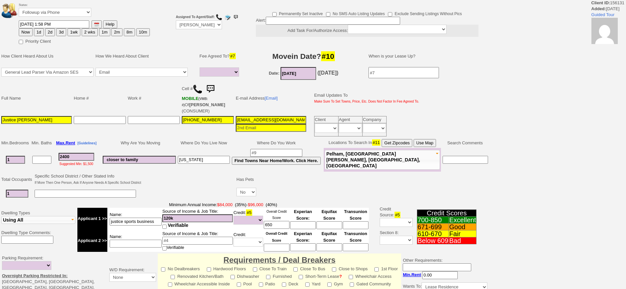
select select
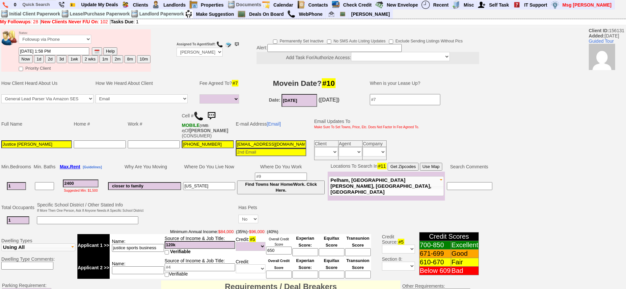
click at [40, 59] on button "1d" at bounding box center [39, 59] width 10 height 8
type input "10/06/2025 08:53 PM"
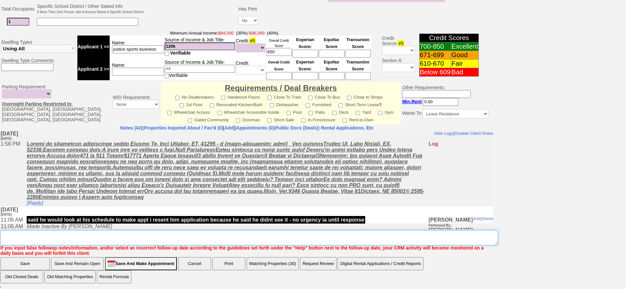
click at [197, 242] on textarea "Insert New Note Here" at bounding box center [248, 237] width 497 height 15
type textarea "call about oak st fu"
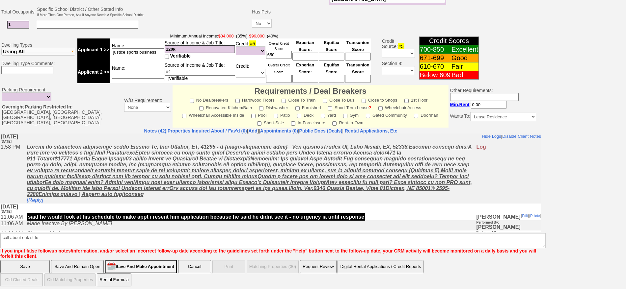
click input "Save" at bounding box center [24, 266] width 49 height 13
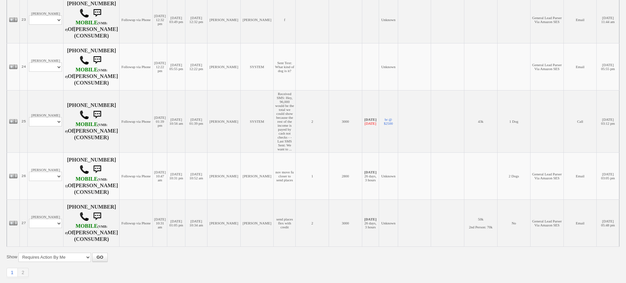
scroll to position [297, 0]
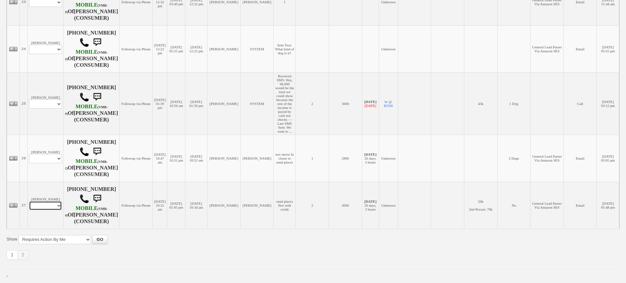
click at [45, 207] on select "Profile Edit Print Email Externally (Will Not Be Tracked In CRM) Closed Deals" at bounding box center [45, 205] width 33 height 9
click at [42, 99] on select "Profile Edit Print Email Externally (Will Not Be Tracked In CRM) Closed Deals" at bounding box center [45, 103] width 33 height 9
select select "ChangeURL,/crm/custom/edit_client_form.php?redirect=%2Fcrm%2Fclients.php&id=168…"
click at [29, 99] on select "Profile Edit Print Email Externally (Will Not Be Tracked In CRM) Closed Deals" at bounding box center [45, 103] width 33 height 9
select select
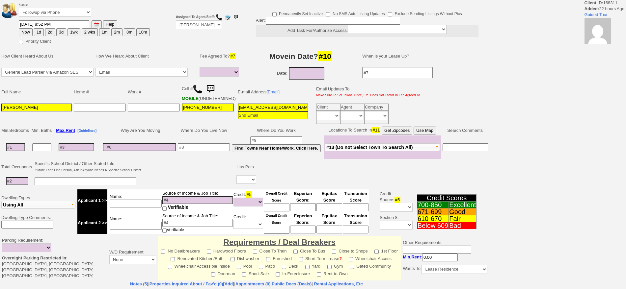
select select
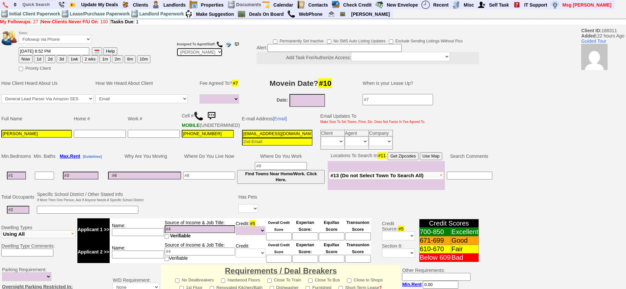
click at [192, 50] on select "Up-For-Grabs ***** STAFF ***** [PERSON_NAME] [PHONE_NUMBER] [PERSON_NAME] [PHON…" at bounding box center [199, 52] width 46 height 9
select select "Up-For-Grabs"
click at [176, 48] on select "Up-For-Grabs ***** STAFF ***** [PERSON_NAME] [PHONE_NUMBER] [PERSON_NAME] [PHON…" at bounding box center [199, 52] width 46 height 9
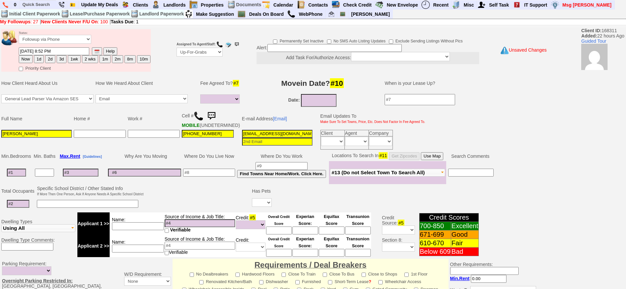
click at [279, 44] on label "Permanently Set Inactive" at bounding box center [298, 41] width 50 height 8
click at [277, 44] on input "Permanently Set Inactive" at bounding box center [275, 42] width 4 height 4
checkbox input "true"
select select "Inactive"
click at [273, 40] on input "Permanently Set Inactive" at bounding box center [275, 42] width 4 height 4
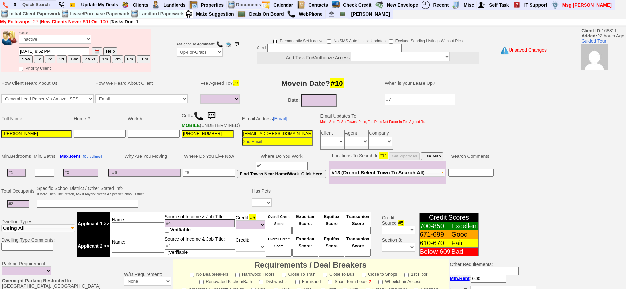
click at [273, 40] on input "Permanently Set Inactive" at bounding box center [275, 42] width 4 height 4
click at [280, 44] on label "Permanently Set Inactive" at bounding box center [298, 41] width 50 height 8
click at [277, 44] on input "Permanently Set Inactive" at bounding box center [275, 42] width 4 height 4
checkbox input "false"
click at [284, 47] on input at bounding box center [334, 48] width 134 height 8
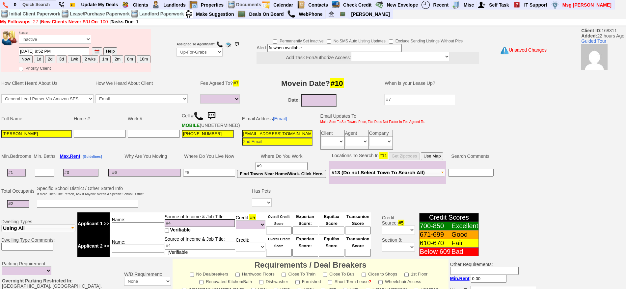
click at [284, 47] on input "fu when available" at bounding box center [334, 48] width 134 height 8
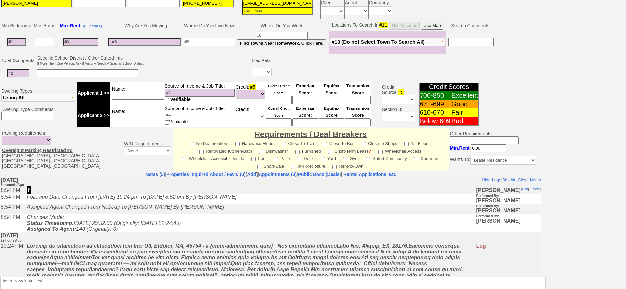
scroll to position [179, 0]
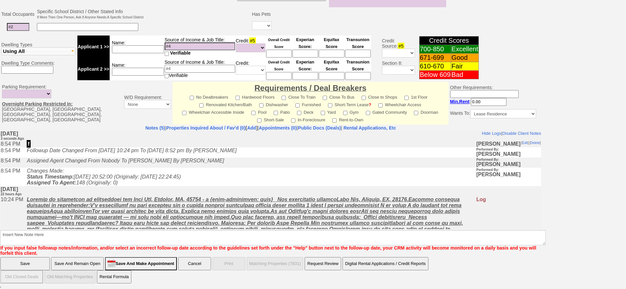
type input "fu when available"
click at [274, 246] on font "If you input false followup notes/information, and/or select an incorrect follo…" at bounding box center [268, 251] width 536 height 11
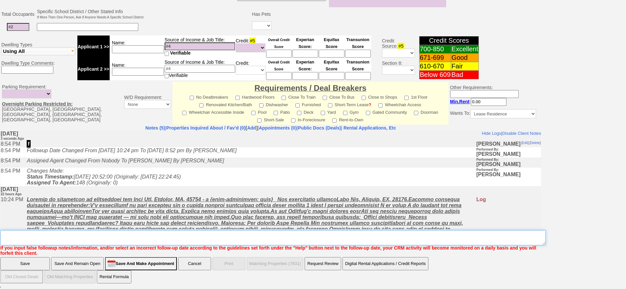
click at [245, 237] on textarea "Insert New Note Here" at bounding box center [272, 237] width 545 height 15
paste textarea "fu when available"
type textarea "fu when available"
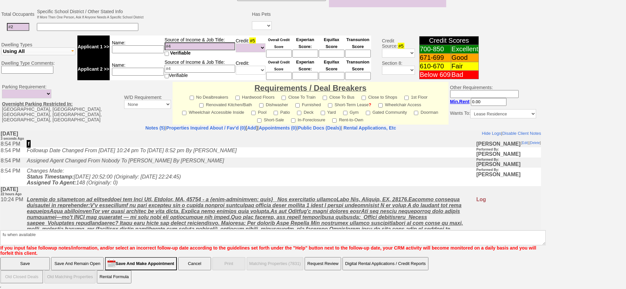
click input "Save" at bounding box center [24, 263] width 49 height 13
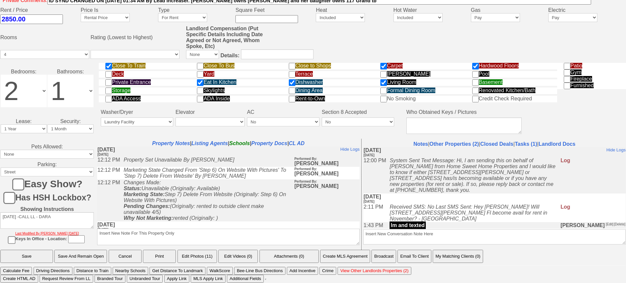
scroll to position [240, 0]
click at [465, 143] on link "Other Properties (2)" at bounding box center [453, 144] width 49 height 6
click at [503, 142] on link "Closed Deals" at bounding box center [496, 144] width 33 height 6
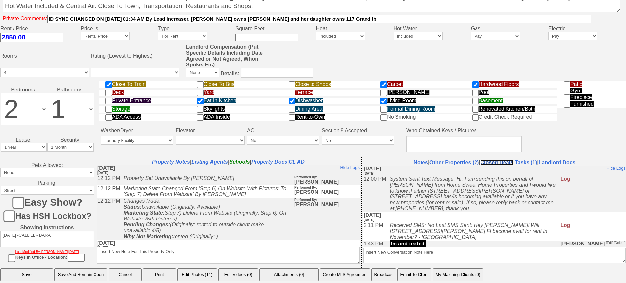
scroll to position [268, 0]
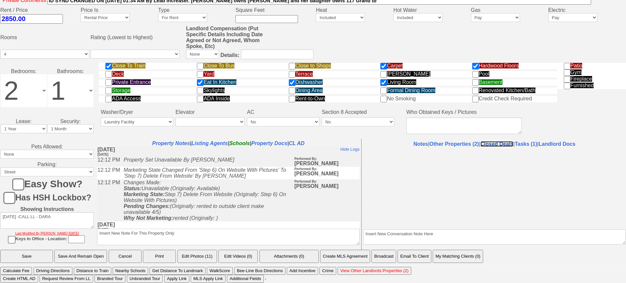
select select "50"
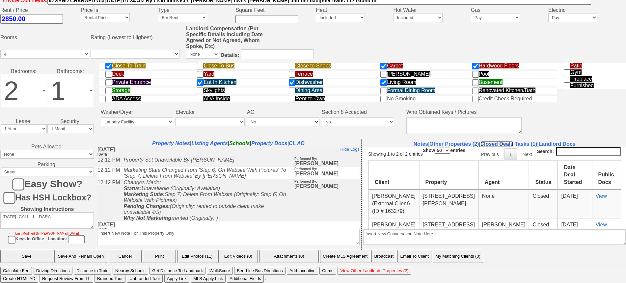
scroll to position [0, 0]
click at [596, 198] on link "View" at bounding box center [601, 196] width 11 height 6
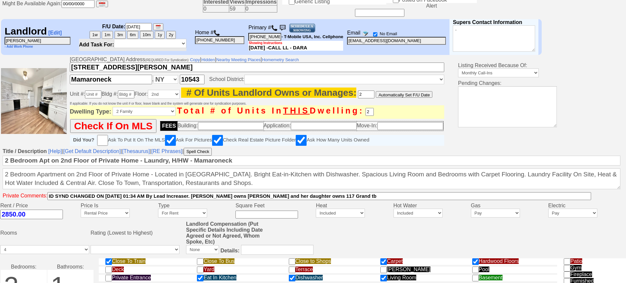
scroll to position [21, 0]
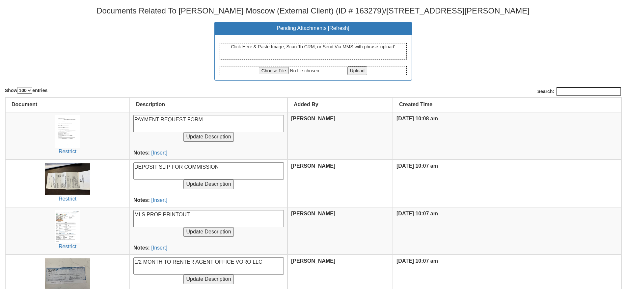
select select "100"
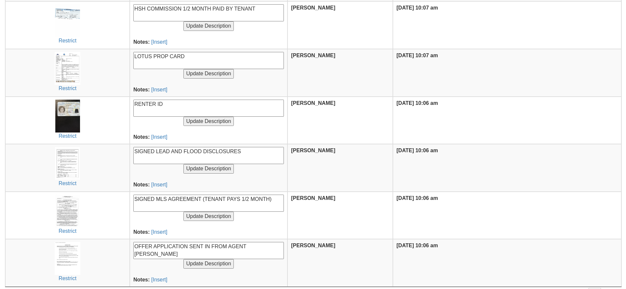
scroll to position [360, 0]
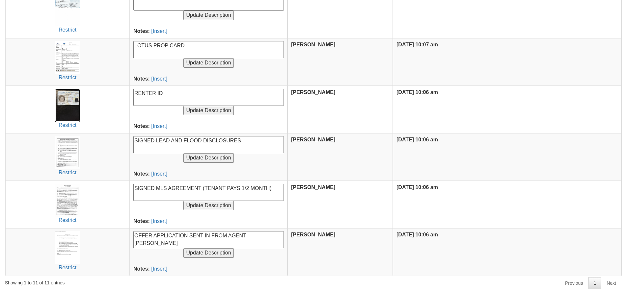
click at [69, 113] on img at bounding box center [67, 105] width 25 height 33
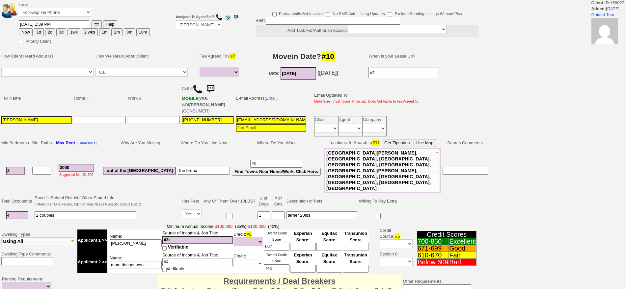
select select
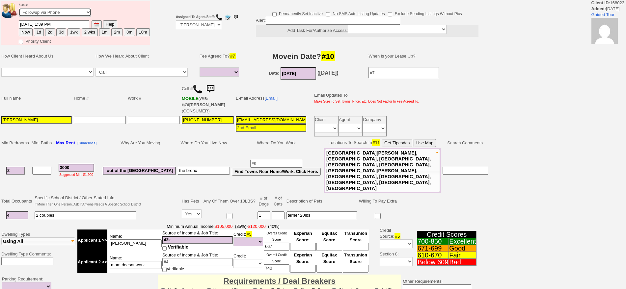
click at [66, 13] on select "Followup via Phone Followup via Email Followup When Section 8 Property Found De…" at bounding box center [55, 12] width 72 height 9
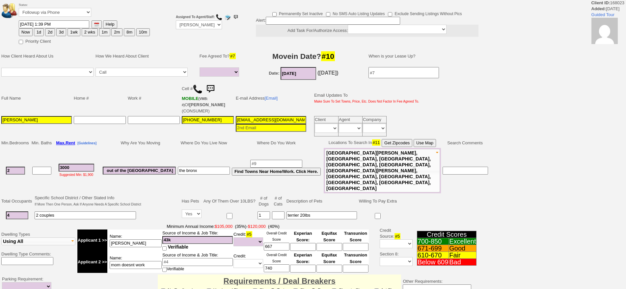
click at [67, 164] on input "3000" at bounding box center [77, 168] width 36 height 8
click at [56, 8] on body "Client ID: 168023 Added: 14 days Ago Guided Tour Status: Followup via Phone Fol…" at bounding box center [313, 244] width 626 height 488
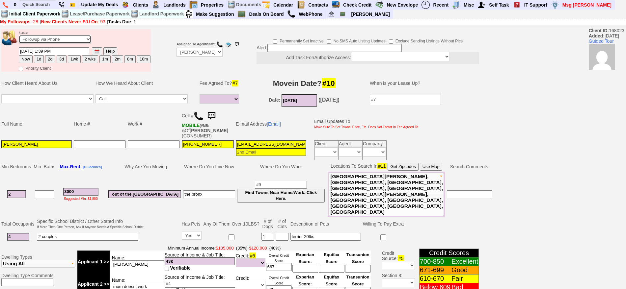
select select "Inactive"
click at [19, 37] on select "Followup via Phone Followup via Email Followup When Section 8 Property Found De…" at bounding box center [55, 39] width 72 height 9
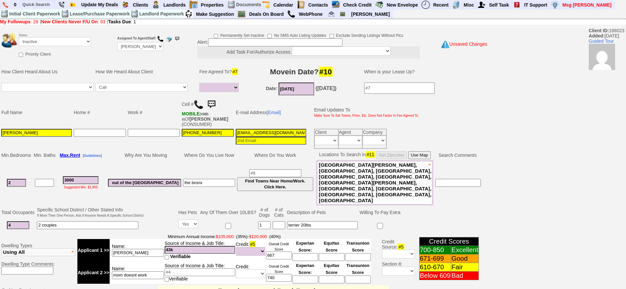
drag, startPoint x: 632, startPoint y: 151, endPoint x: 630, endPoint y: 306, distance: 154.8
click at [626, 289] on html "0 Bookmark This Page Organize Update My Deals Clients Add New Client" at bounding box center [313, 246] width 626 height 493
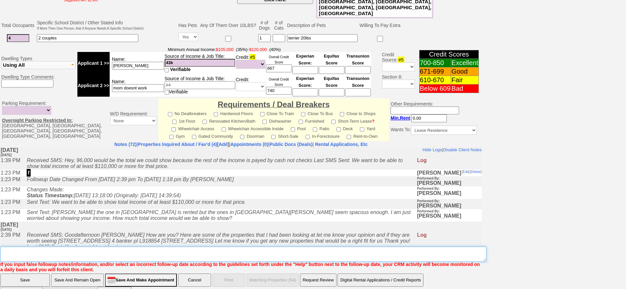
click at [420, 247] on textarea "Insert New Note Here" at bounding box center [243, 254] width 486 height 15
type textarea "LOW LIKELIHOOD TO CLOSE"
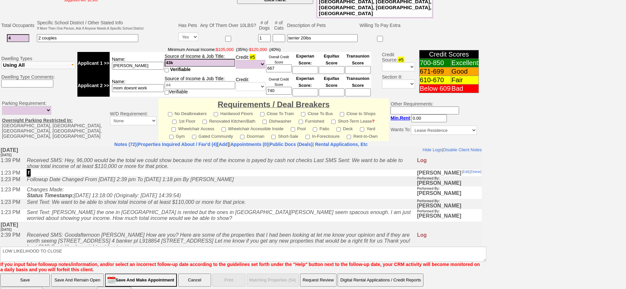
click at [29, 274] on input "Save" at bounding box center [24, 280] width 49 height 13
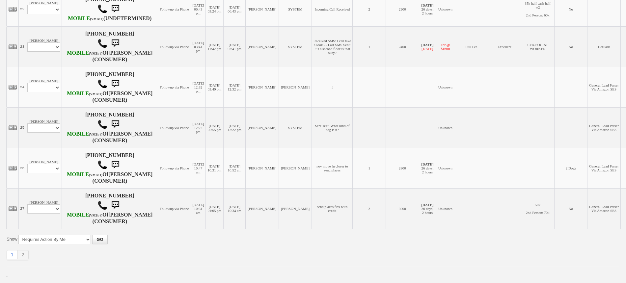
scroll to position [259, 0]
click at [39, 208] on select "Profile Edit Print Email Externally (Will Not Be Tracked In CRM) Closed Deals" at bounding box center [43, 208] width 33 height 9
select select "ChangeURL,/crm/custom/edit_client_form.php?redirect=%2Fcrm%2Fclients.php&id=127…"
click at [27, 204] on select "Profile Edit Print Email Externally (Will Not Be Tracked In CRM) Closed Deals" at bounding box center [43, 208] width 33 height 9
select select
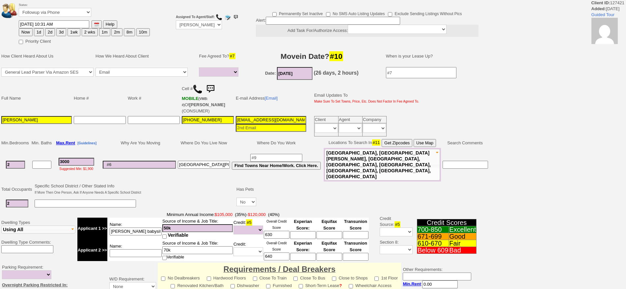
select select
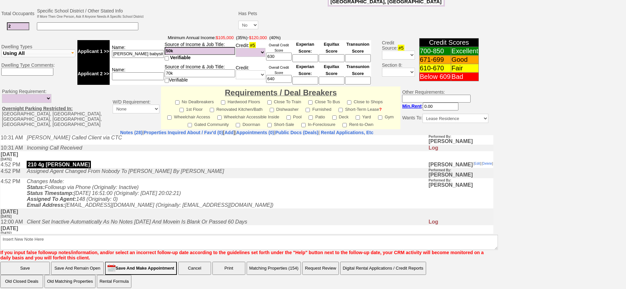
scroll to position [123, 0]
click at [486, 168] on td at bounding box center [487, 173] width 12 height 10
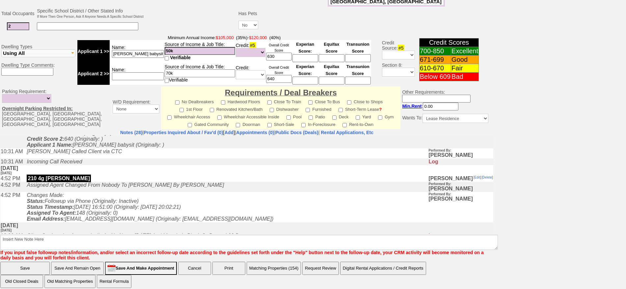
scroll to position [0, 0]
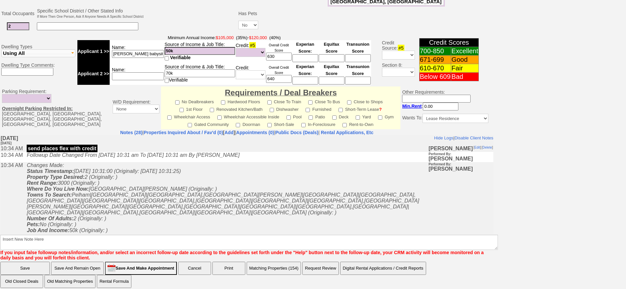
drag, startPoint x: 489, startPoint y: 168, endPoint x: 489, endPoint y: 264, distance: 95.5
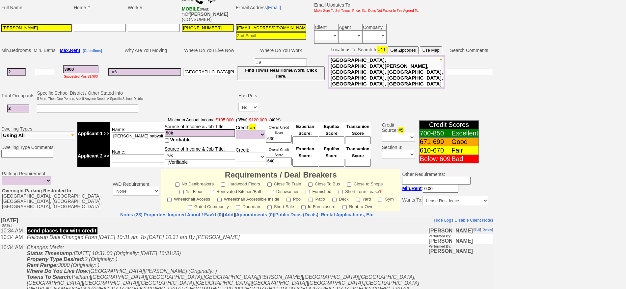
scroll to position [199, 0]
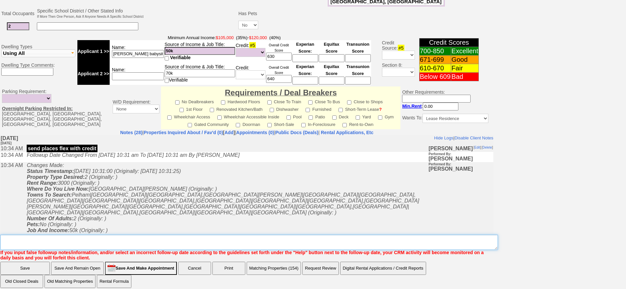
click at [265, 235] on textarea "Insert New Note Here" at bounding box center [248, 242] width 497 height 15
type textarea "A"
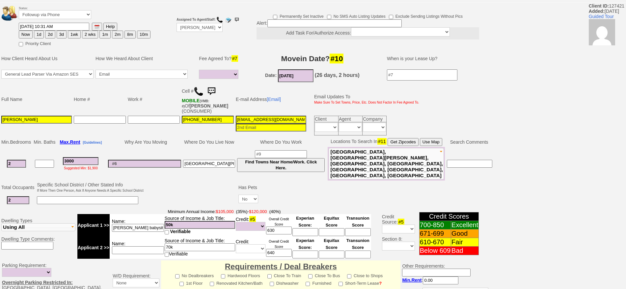
scroll to position [0, 0]
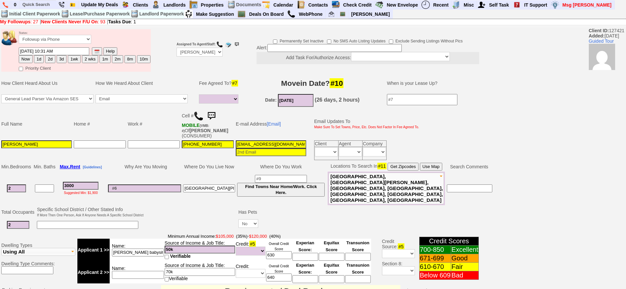
type textarea "CAN THEY SHOW PAYSTUBS CREDIT AND BANK STATEMENTS FU"
click at [50, 60] on button "2d" at bounding box center [50, 59] width 10 height 8
type input "10/07/2025 09:01 PM"
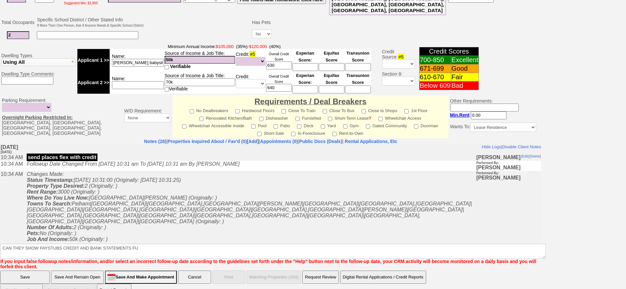
click at [99, 271] on input "Save And Remain Open" at bounding box center [77, 277] width 53 height 13
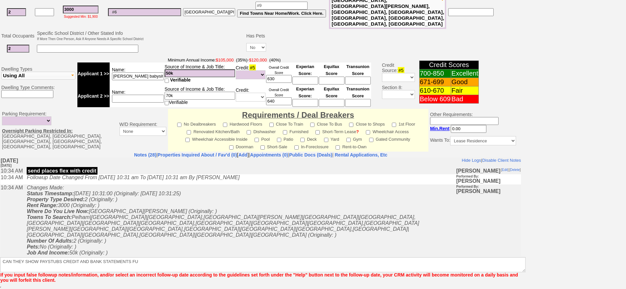
scroll to position [166, 0]
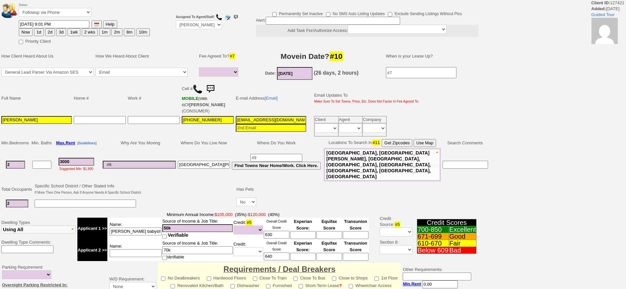
select select
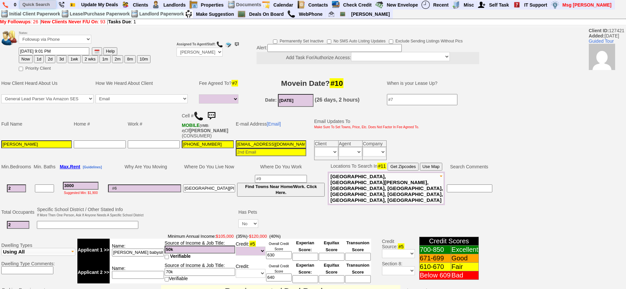
click at [34, 6] on input "text" at bounding box center [38, 4] width 36 height 8
type input "44 [PERSON_NAME]"
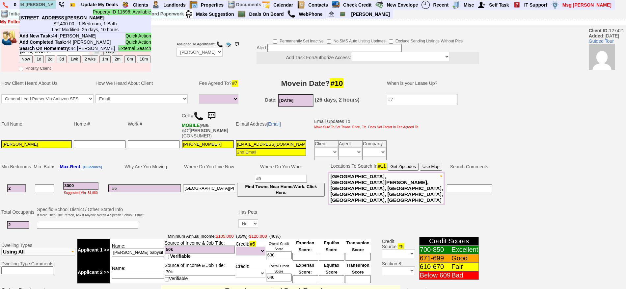
click at [52, 13] on li "Property ID 11596: Available [STREET_ADDRESS][PERSON_NAME] $2,400.00 - 1 Bedroo…" at bounding box center [85, 21] width 132 height 24
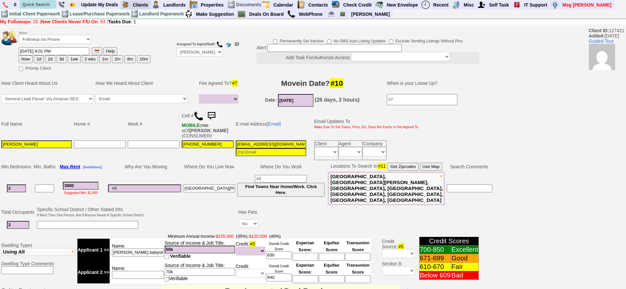
click at [0, 0] on blink "Requires Action By Me (26)" at bounding box center [0, 0] width 0 height 0
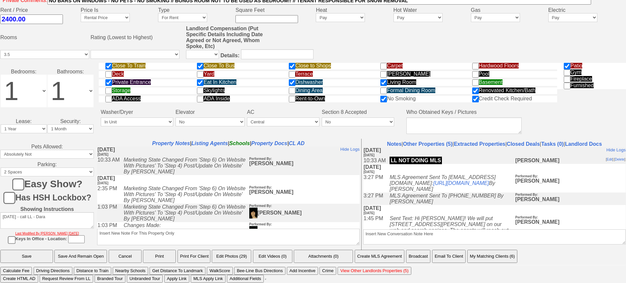
click at [442, 256] on button "Email To Client" at bounding box center [449, 256] width 34 height 13
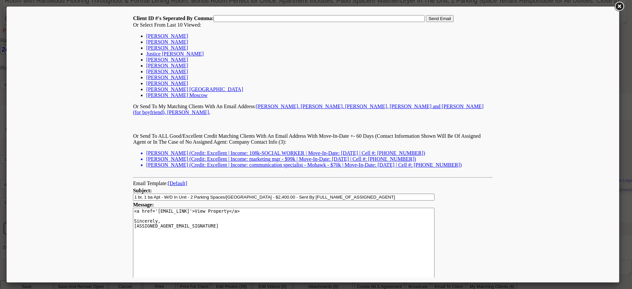
click at [168, 35] on link "Melany Oliveros" at bounding box center [167, 36] width 42 height 6
type input "127421,"
click at [448, 20] on input "Send Email" at bounding box center [440, 18] width 28 height 7
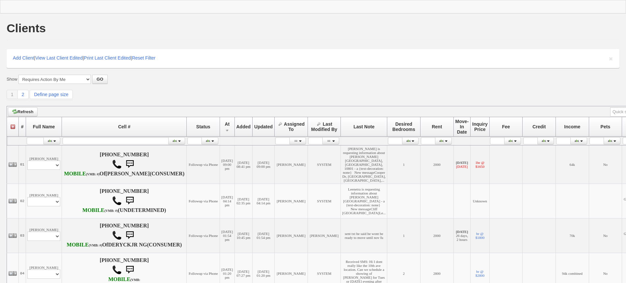
click at [29, 94] on div "1 2 Define page size" at bounding box center [313, 95] width 613 height 10
click at [28, 94] on div "Show All My Clients Set Inactive Automatically --------------------------------…" at bounding box center [313, 87] width 613 height 25
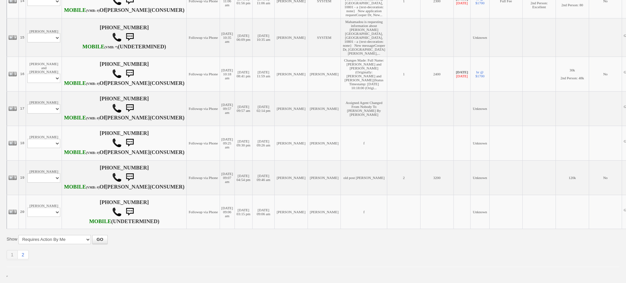
scroll to position [916, 0]
click at [26, 254] on link "2" at bounding box center [23, 254] width 11 height 9
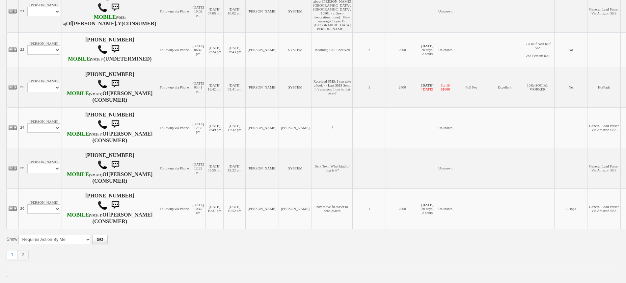
scroll to position [213, 0]
click at [49, 207] on select "Profile Edit Print Email Externally (Will Not Be Tracked In CRM) Closed Deals" at bounding box center [43, 208] width 33 height 9
select select "ChangeURL,/crm/custom/edit_client_form.php?redirect=%2Fcrm%2Fclients.php&id=130…"
click at [27, 204] on select "Profile Edit Print Email Externally (Will Not Be Tracked In CRM) Closed Deals" at bounding box center [43, 208] width 33 height 9
select select
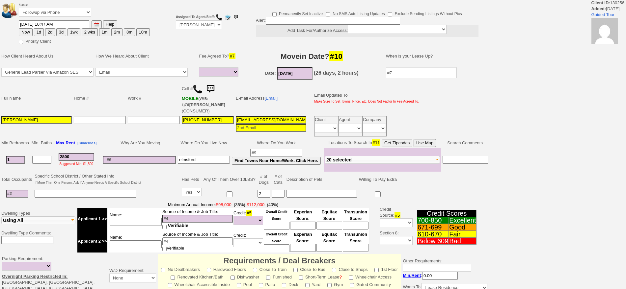
select select
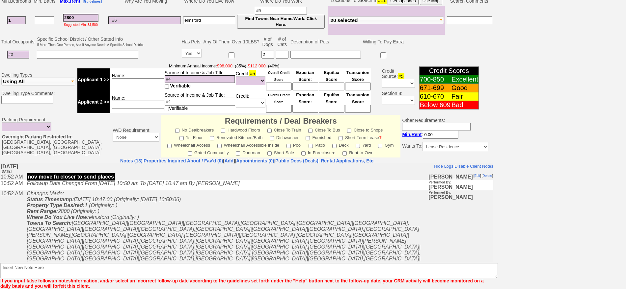
drag, startPoint x: 493, startPoint y: 192, endPoint x: 511, endPoint y: 335, distance: 143.7
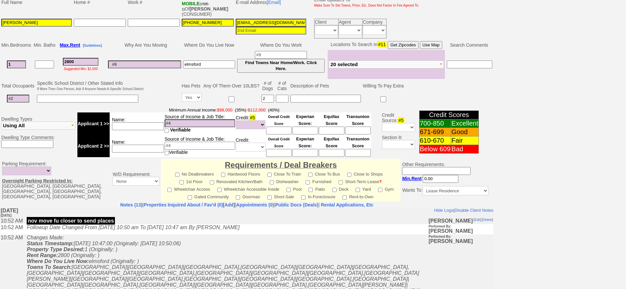
scroll to position [63, 0]
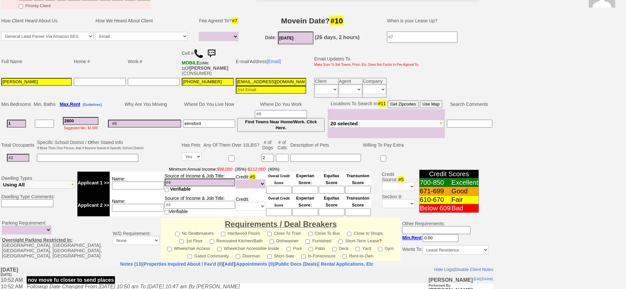
click at [438, 108] on button "Use Map" at bounding box center [431, 104] width 22 height 8
drag, startPoint x: 623, startPoint y: 130, endPoint x: 632, endPoint y: 66, distance: 64.2
click at [626, 58] on html "0 Bookmark This Page Organize Update My Deals Clients Add New Client" at bounding box center [313, 181] width 626 height 488
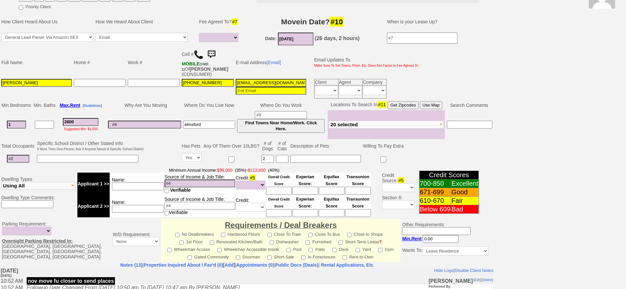
scroll to position [0, 0]
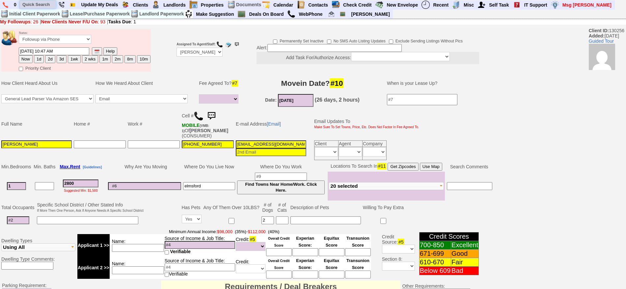
click at [39, 4] on input "text" at bounding box center [38, 4] width 36 height 8
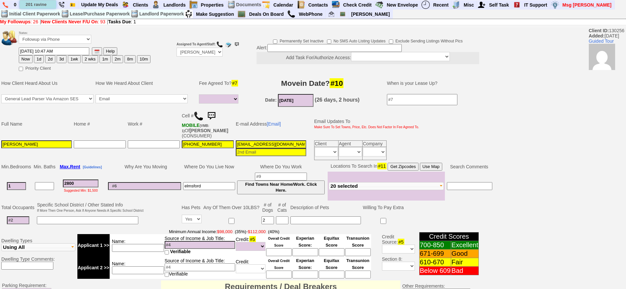
click at [50, 4] on input "201 ravine" at bounding box center [38, 4] width 36 height 8
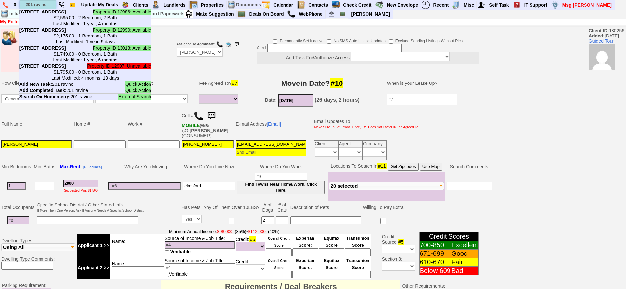
type input "201 ravine"
click at [66, 33] on b "201 Ravine Ave - Unit #5C in Yonkers, NY" at bounding box center [42, 29] width 46 height 5
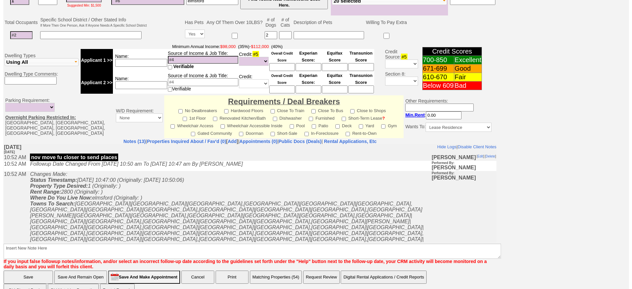
scroll to position [199, 0]
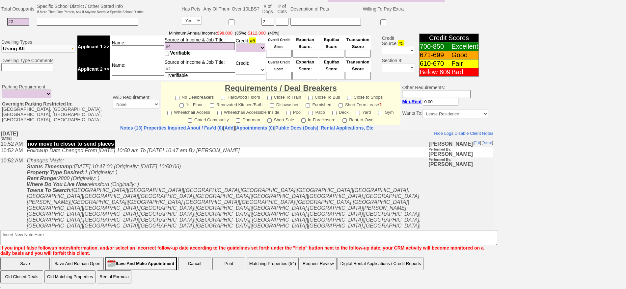
click at [263, 264] on button "Matching Properties (54)" at bounding box center [273, 263] width 52 height 13
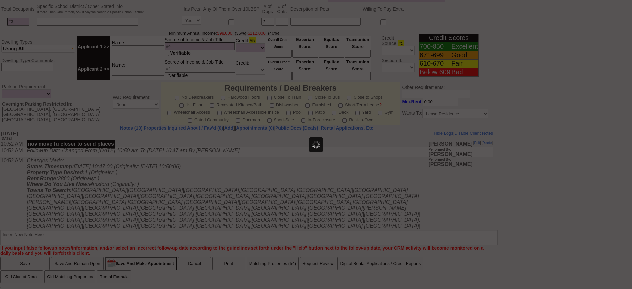
scroll to position [0, 0]
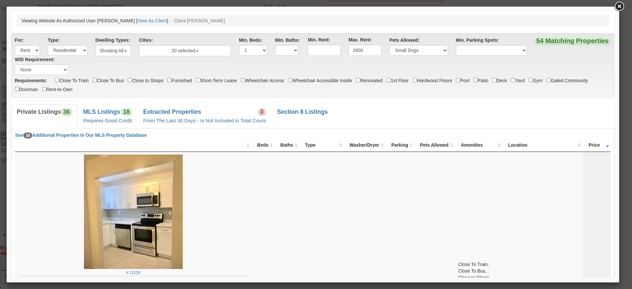
click at [615, 62] on div at bounding box center [313, 145] width 613 height 276
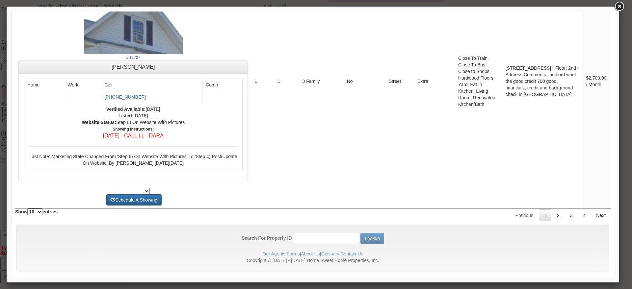
drag, startPoint x: 613, startPoint y: 62, endPoint x: 621, endPoint y: 297, distance: 235.9
click at [552, 211] on link "2" at bounding box center [558, 216] width 13 height 12
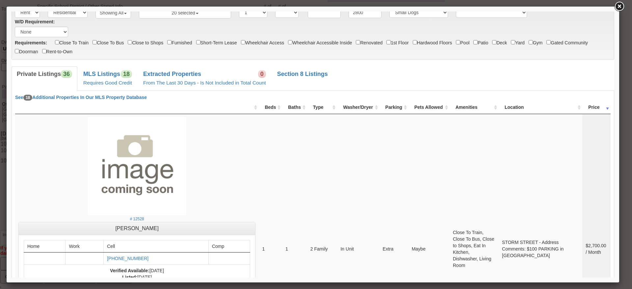
scroll to position [2556, 0]
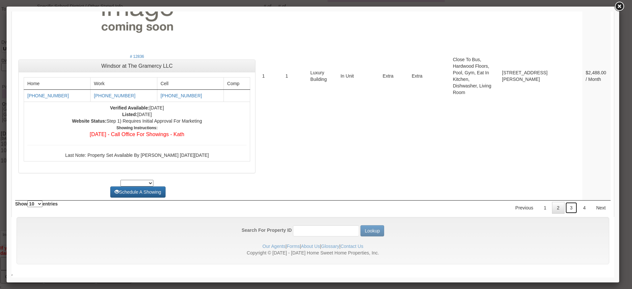
click at [565, 205] on link "3" at bounding box center [571, 208] width 13 height 12
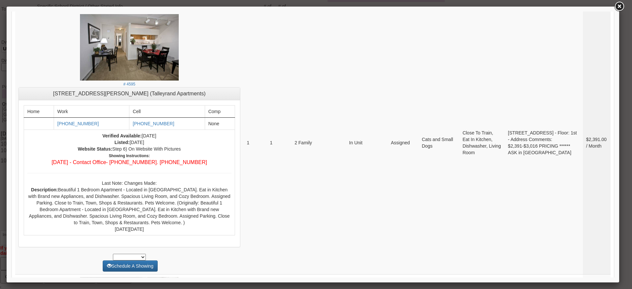
scroll to position [2565, 0]
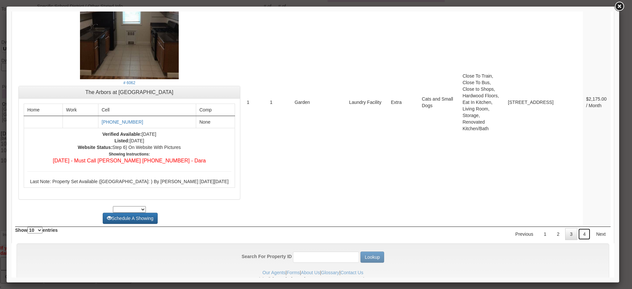
click at [579, 228] on link "4" at bounding box center [584, 234] width 13 height 12
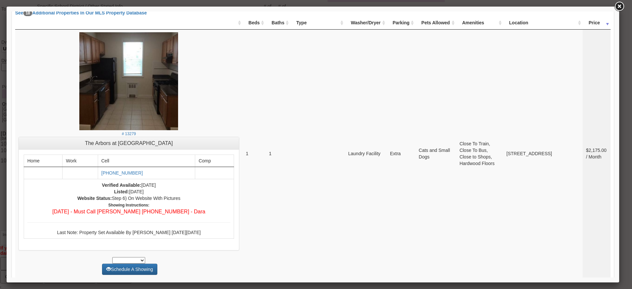
scroll to position [16, 0]
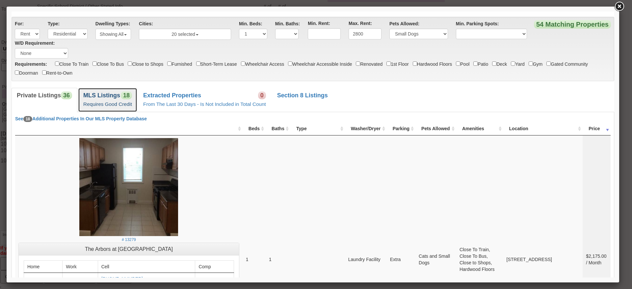
click at [127, 93] on span "18" at bounding box center [126, 96] width 11 height 8
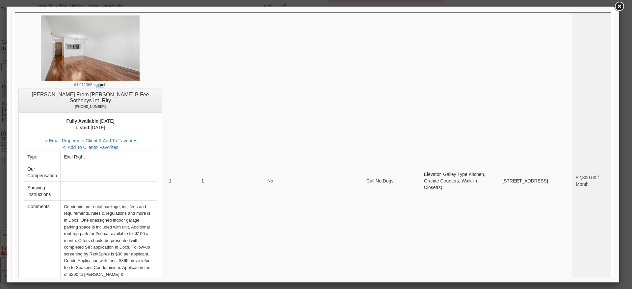
scroll to position [165, 0]
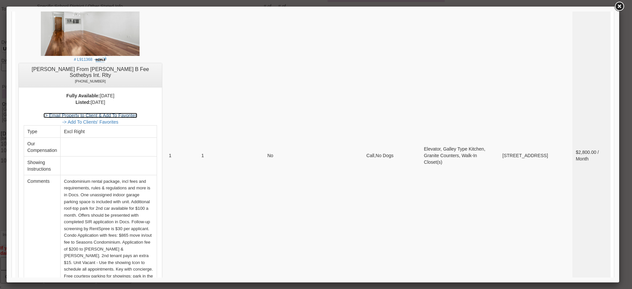
click at [119, 113] on link "-> Email Property to Client & Add To Favorites" at bounding box center [90, 115] width 94 height 5
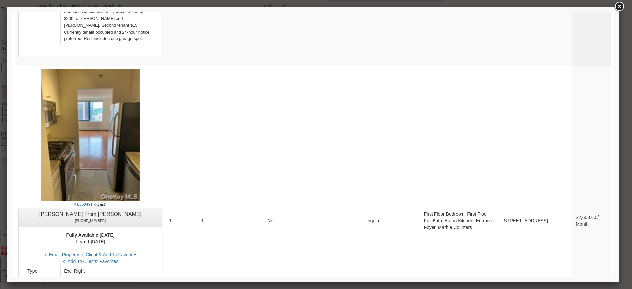
scroll to position [2564, 0]
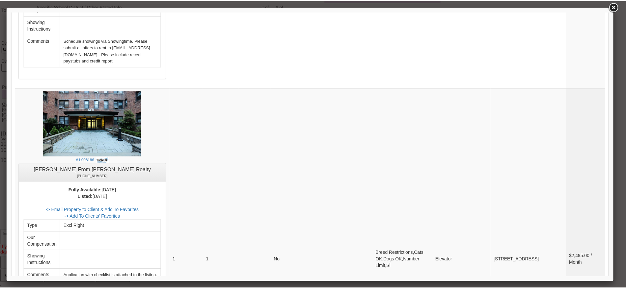
scroll to position [1057, 0]
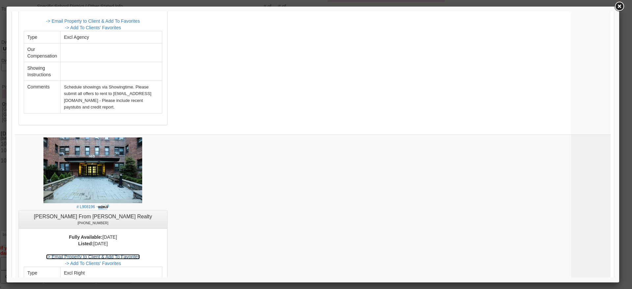
click at [139, 255] on link "-> Email Property to Client & Add To Favorites" at bounding box center [93, 257] width 94 height 5
click at [617, 7] on link at bounding box center [619, 7] width 12 height 12
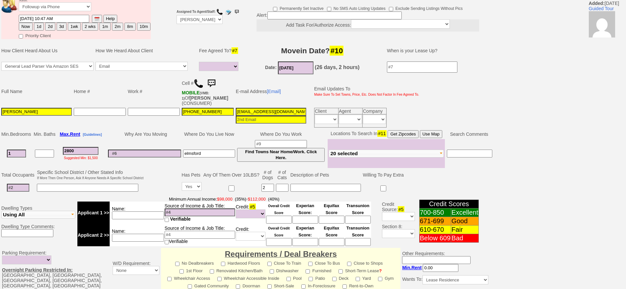
scroll to position [0, 0]
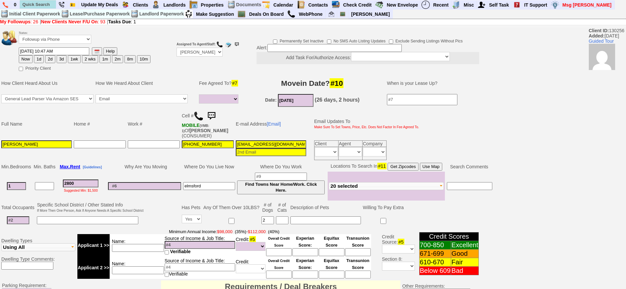
click at [37, 58] on button "1d" at bounding box center [39, 59] width 10 height 8
type input "10/06/2025 09:09 PM"
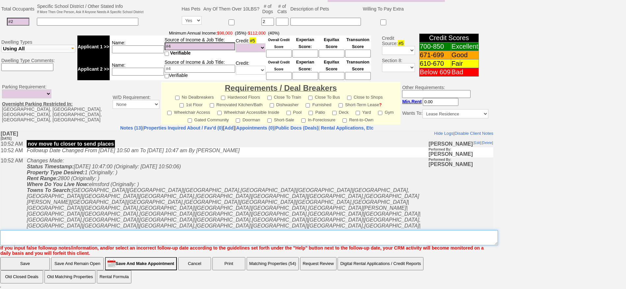
click at [273, 239] on textarea "Insert New Note Here" at bounding box center [248, 237] width 497 height 15
type textarea "f"
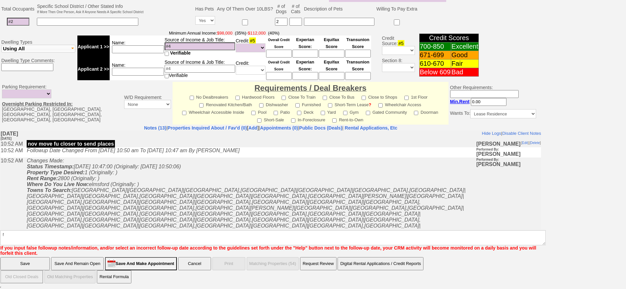
scroll to position [166, 0]
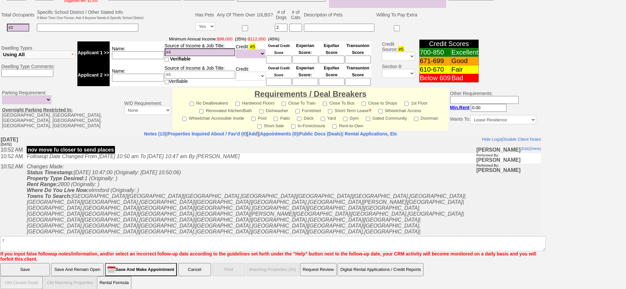
click input "Save" at bounding box center [24, 269] width 49 height 13
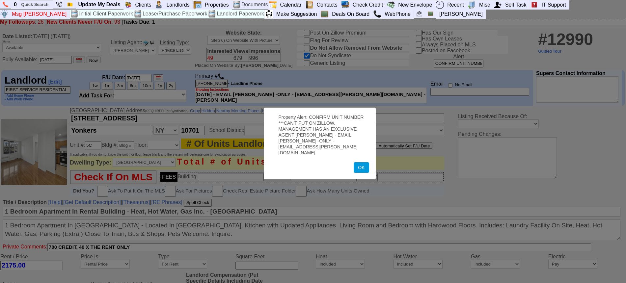
click at [362, 164] on button "OK" at bounding box center [361, 167] width 15 height 11
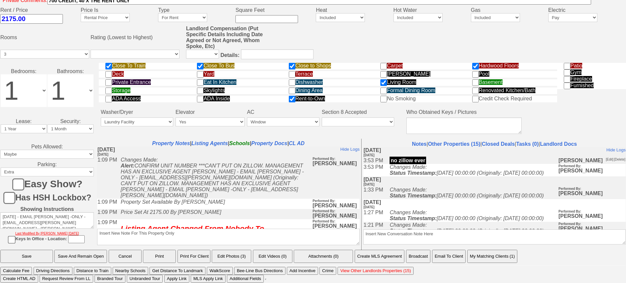
scroll to position [251, 0]
click at [452, 258] on button "Email To Client" at bounding box center [449, 256] width 34 height 13
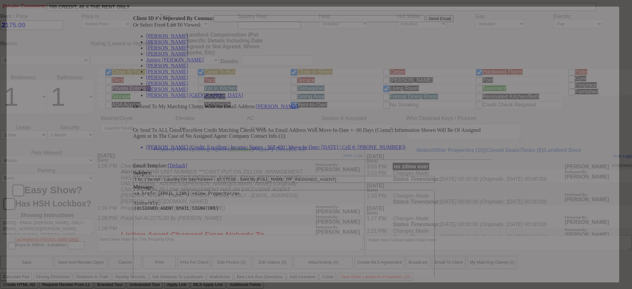
scroll to position [0, 0]
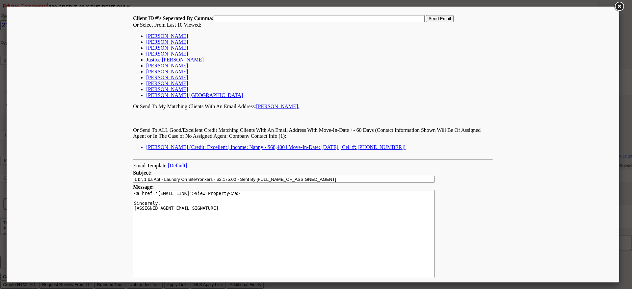
click at [163, 37] on link "Adrianna Alves" at bounding box center [167, 36] width 42 height 6
type input "130256,"
click at [446, 20] on input "Send Email" at bounding box center [440, 18] width 28 height 7
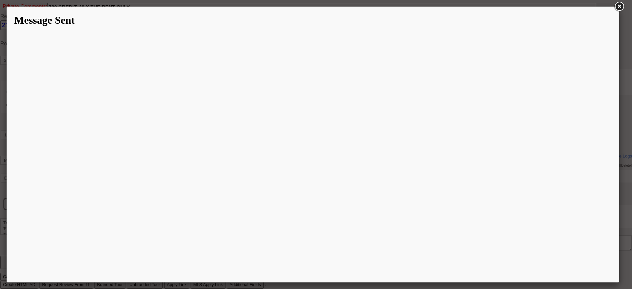
click at [613, 7] on div at bounding box center [313, 145] width 613 height 276
click at [620, 7] on link at bounding box center [619, 7] width 12 height 12
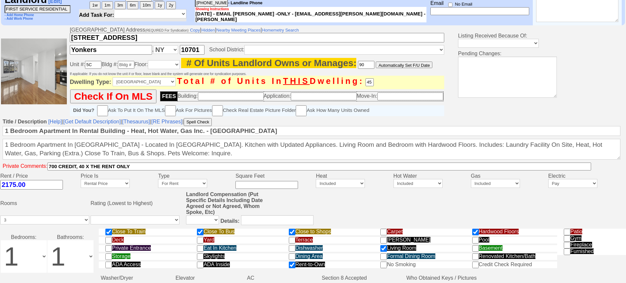
scroll to position [80, 0]
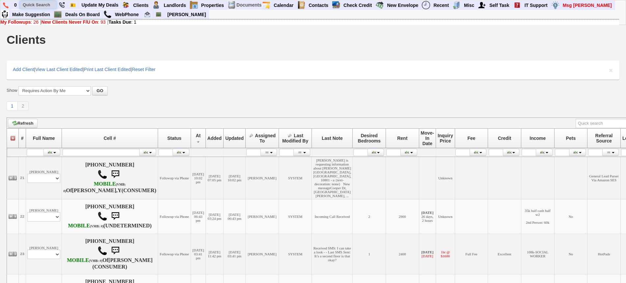
click at [48, 6] on input "text" at bounding box center [38, 5] width 36 height 8
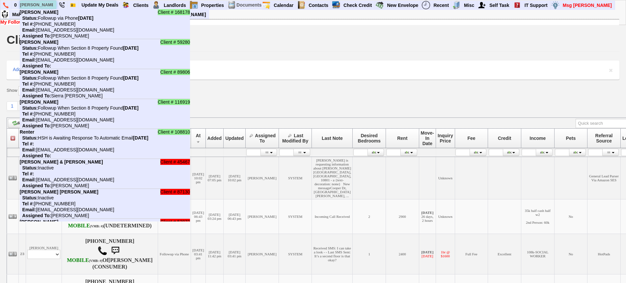
type input "[PERSON_NAME]"
click at [50, 16] on nobr "Status: Followup via Phone [DATE]" at bounding box center [57, 17] width 74 height 5
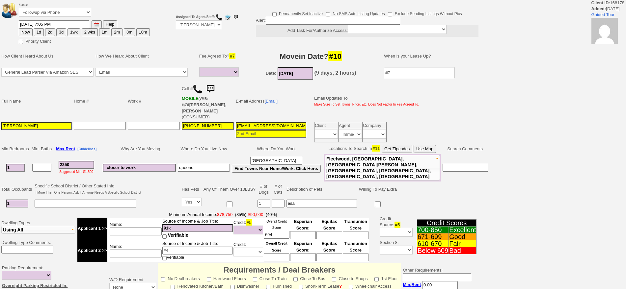
select select
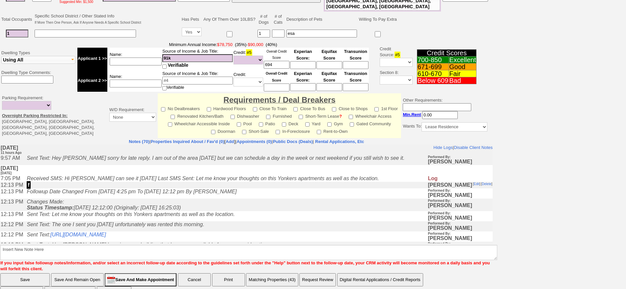
scroll to position [173, 0]
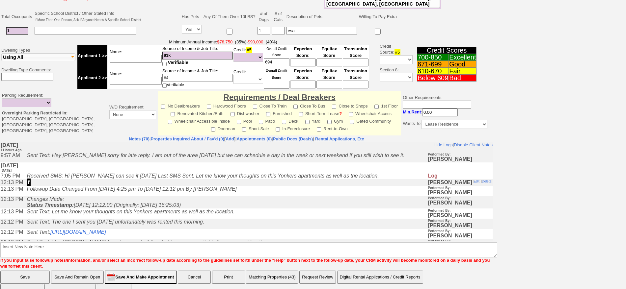
click at [136, 258] on font "If you input false followup notes/information, and/or select an incorrect follo…" at bounding box center [245, 263] width 490 height 11
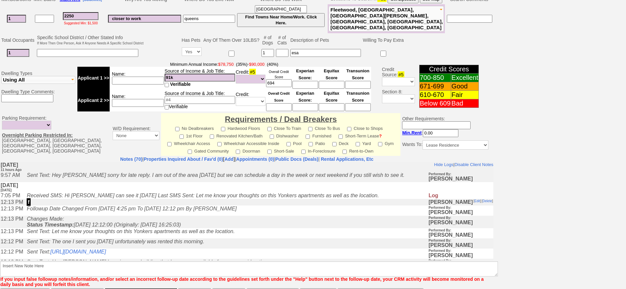
scroll to position [199, 0]
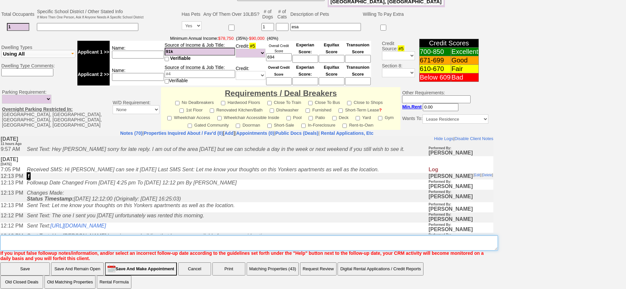
click at [135, 238] on textarea "Insert New Note Here" at bounding box center [248, 243] width 497 height 15
paste textarea "[URL][DOMAIN_NAME]"
type textarea "[URL][DOMAIN_NAME]"
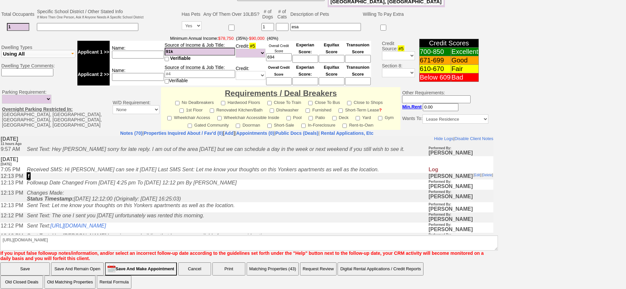
scroll to position [190, 0]
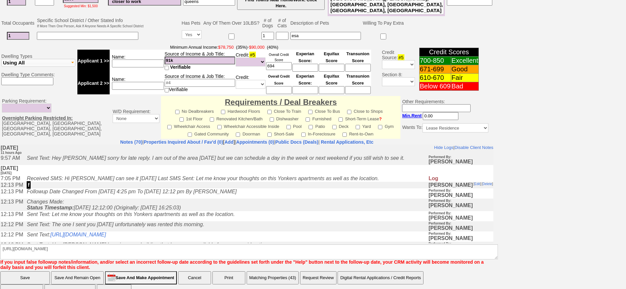
click at [0, 272] on input "Save" at bounding box center [24, 278] width 49 height 13
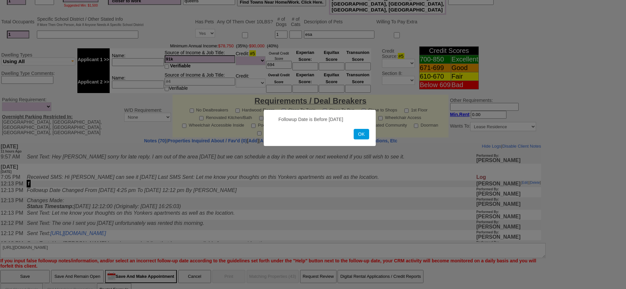
click at [360, 132] on button "OK" at bounding box center [361, 134] width 15 height 11
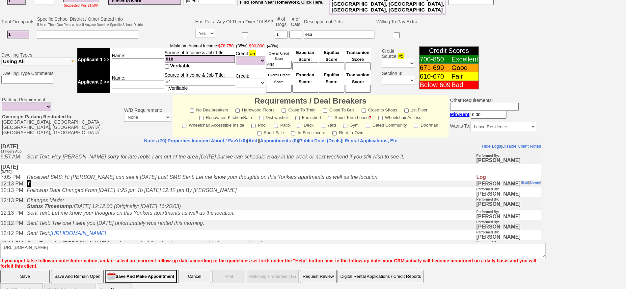
scroll to position [0, 0]
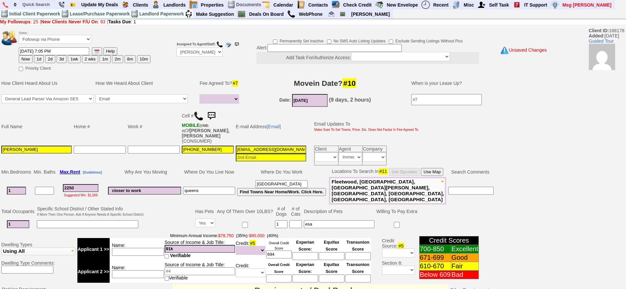
click at [37, 56] on button "1d" at bounding box center [39, 59] width 10 height 8
type input "[DATE] 09:13 PM"
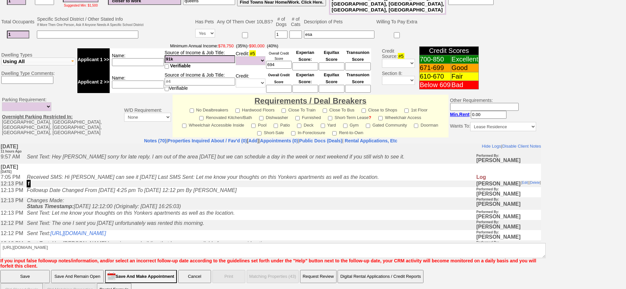
click at [17, 270] on input "Save" at bounding box center [24, 276] width 49 height 13
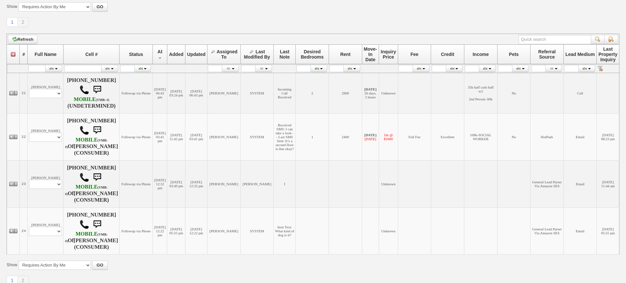
scroll to position [111, 0]
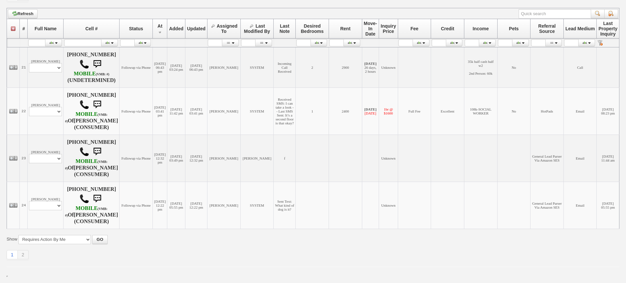
click at [46, 115] on td "[PERSON_NAME] Profile Edit Print Email Externally (Will Not Be Tracked In CRM) …" at bounding box center [46, 111] width 36 height 47
click at [47, 115] on select "Profile Edit Print Email Externally (Will Not Be Tracked In CRM) Closed Deals" at bounding box center [45, 111] width 33 height 9
select select "ChangeURL,/crm/custom/edit_client_form.php?redirect=%2Fcrm%2Fclients.php&id=225…"
click at [29, 107] on select "Profile Edit Print Email Externally (Will Not Be Tracked In CRM) Closed Deals" at bounding box center [45, 111] width 33 height 9
select select
